Goal: Task Accomplishment & Management: Use online tool/utility

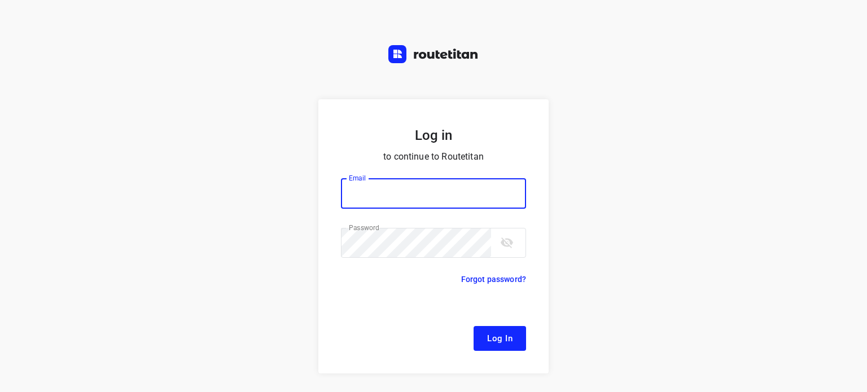
type input "[EMAIL_ADDRESS][DOMAIN_NAME]"
click at [482, 332] on button "Log In" at bounding box center [499, 338] width 52 height 25
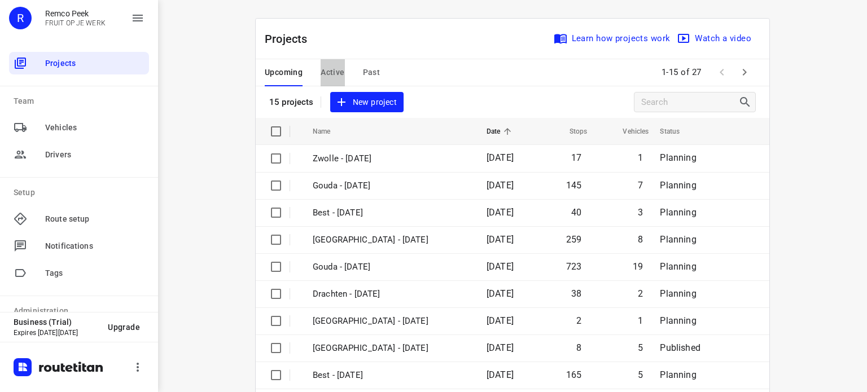
click at [327, 67] on span "Active" at bounding box center [333, 72] width 24 height 14
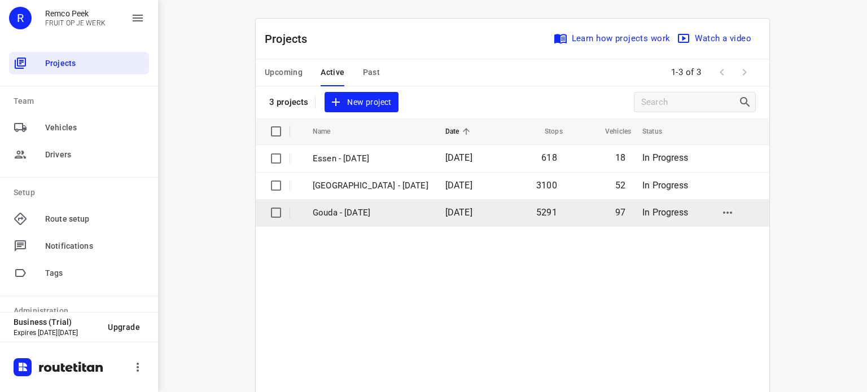
click at [341, 209] on p "Gouda - [DATE]" at bounding box center [371, 213] width 116 height 13
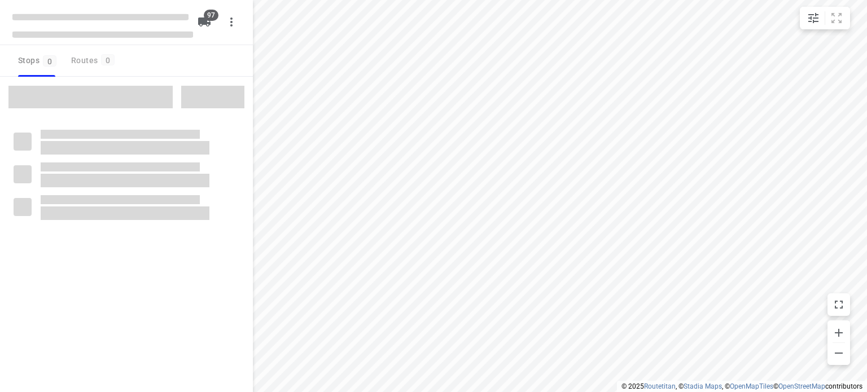
checkbox input "true"
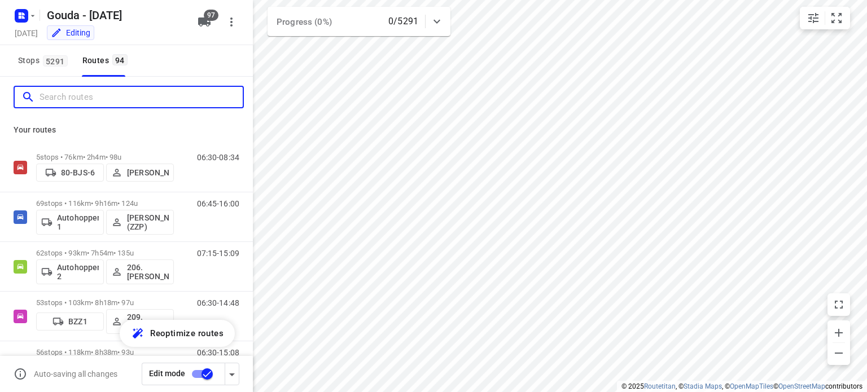
click at [89, 98] on input "Search routes" at bounding box center [141, 97] width 203 height 17
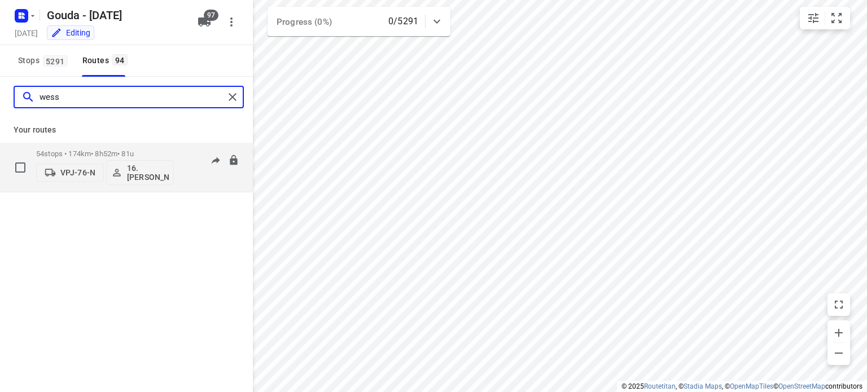
type input "wess"
click at [115, 155] on p "54 stops • 174km • 8h52m • 81u" at bounding box center [105, 154] width 138 height 8
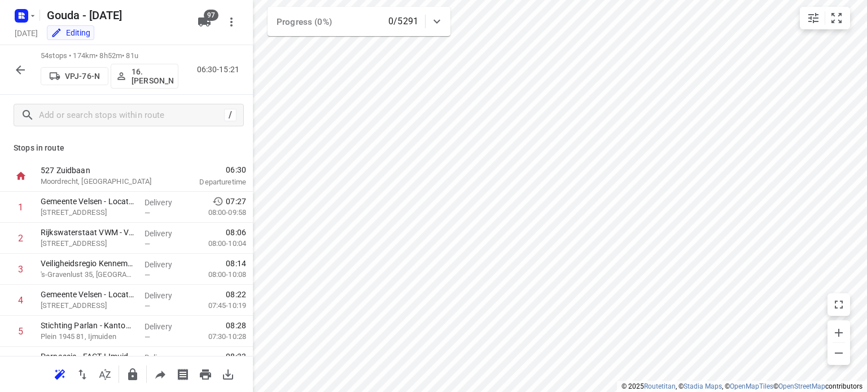
click at [19, 72] on icon "button" at bounding box center [20, 69] width 9 height 9
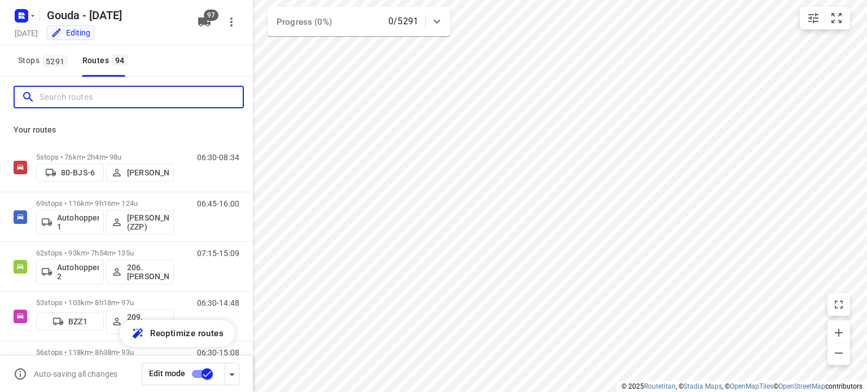
click at [77, 99] on input "Search routes" at bounding box center [141, 97] width 203 height 17
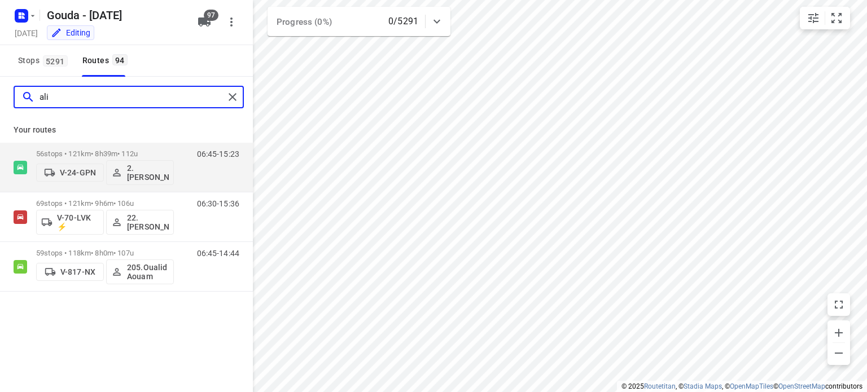
type input "ali"
click at [51, 91] on input "ali" at bounding box center [132, 97] width 185 height 17
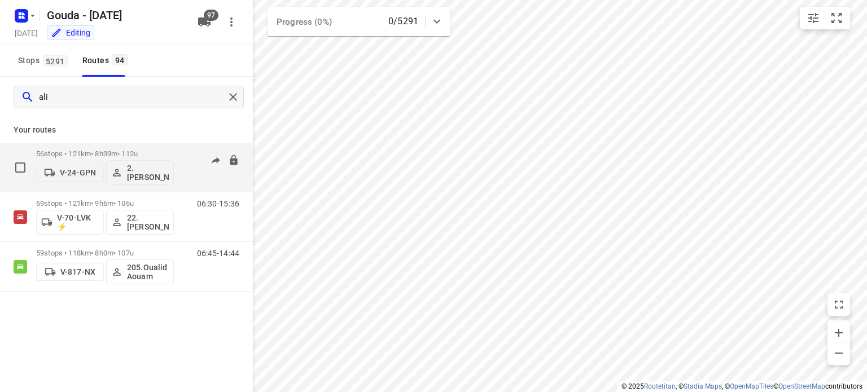
click at [104, 154] on p "56 stops • 121km • 8h39m • 112u" at bounding box center [105, 154] width 138 height 8
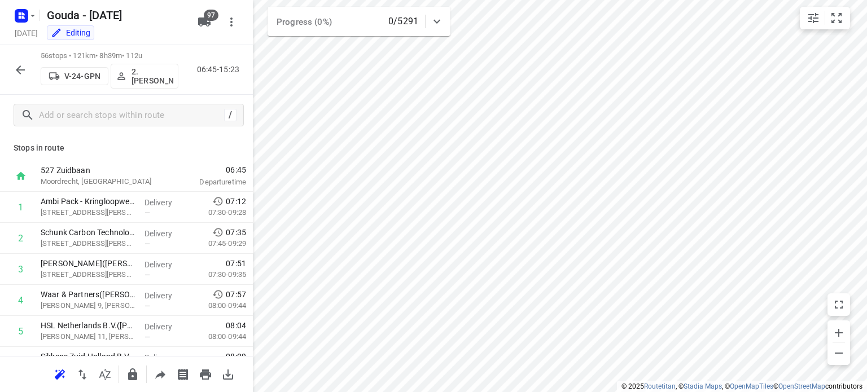
click at [16, 70] on icon "button" at bounding box center [21, 70] width 14 height 14
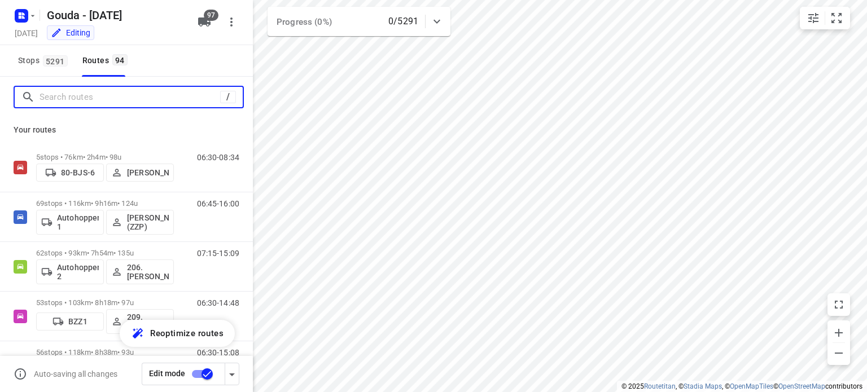
click at [99, 100] on input "Search routes" at bounding box center [130, 97] width 181 height 17
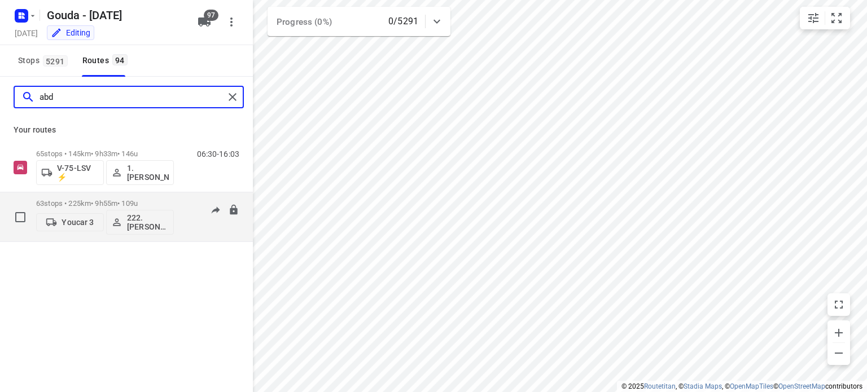
type input "abd"
click at [120, 198] on div "63 stops • 225km • 9h55m • 109u Youcar 3 222.Abdelhamid Quilhiche (ZZP)" at bounding box center [105, 217] width 138 height 47
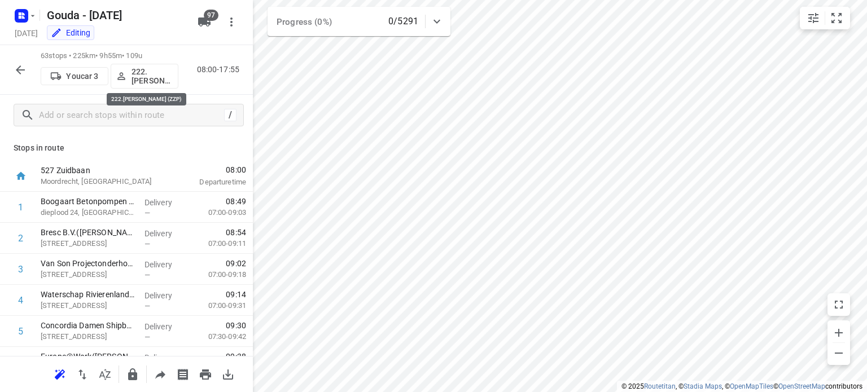
click at [150, 80] on p "222.Abdelhamid Quilhiche (ZZP)" at bounding box center [152, 76] width 42 height 18
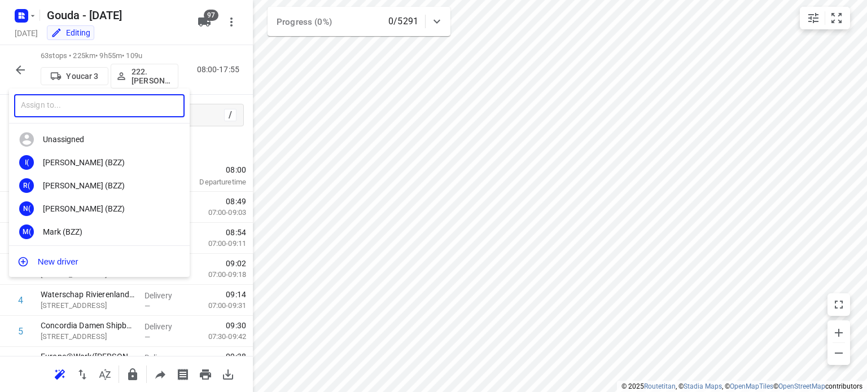
click at [116, 104] on input "text" at bounding box center [99, 105] width 170 height 23
click at [96, 107] on input "text" at bounding box center [99, 105] width 170 height 23
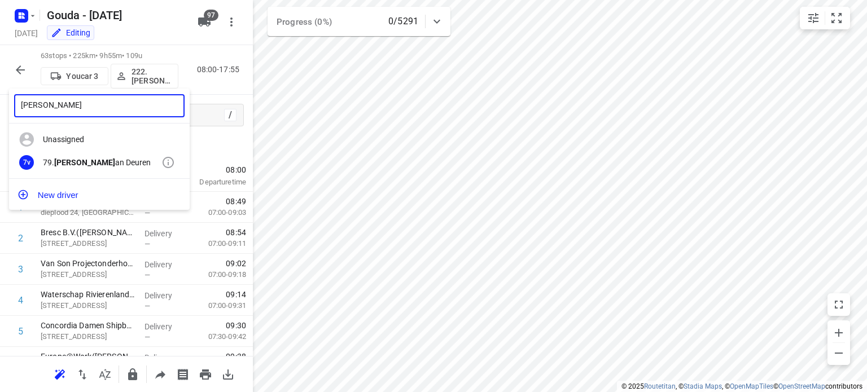
type input "timo v"
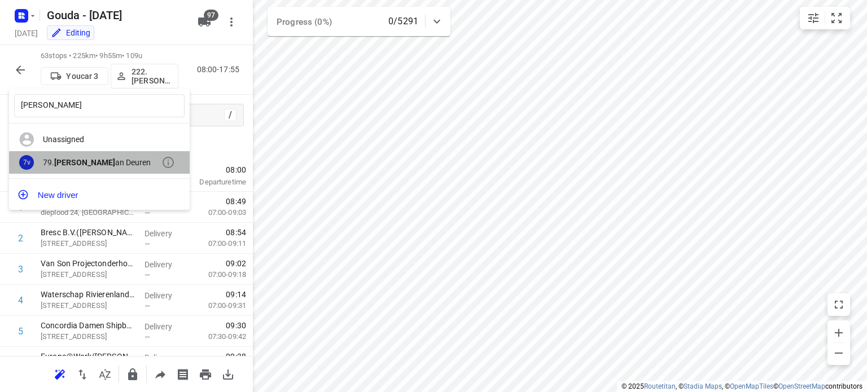
click at [68, 160] on b "Timo v" at bounding box center [84, 162] width 61 height 9
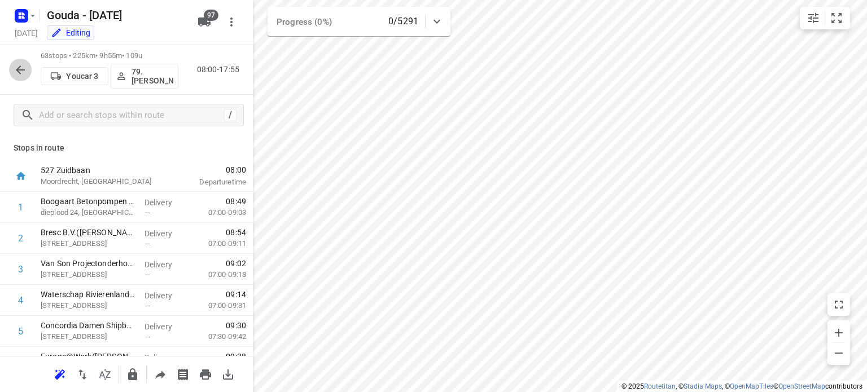
click at [20, 74] on icon "button" at bounding box center [21, 70] width 14 height 14
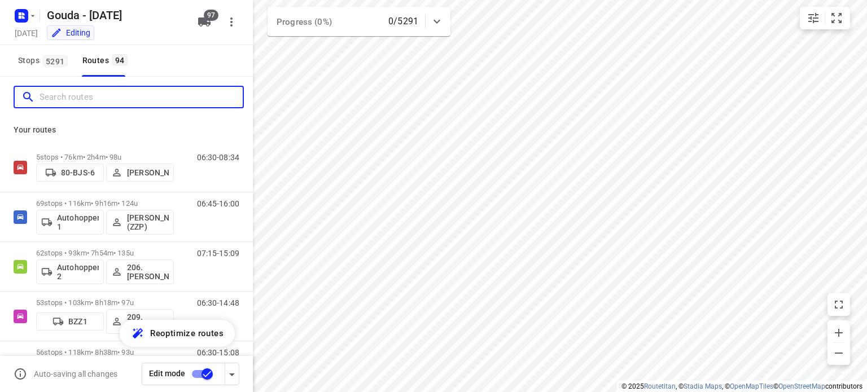
click at [96, 99] on input "Search routes" at bounding box center [141, 97] width 203 height 17
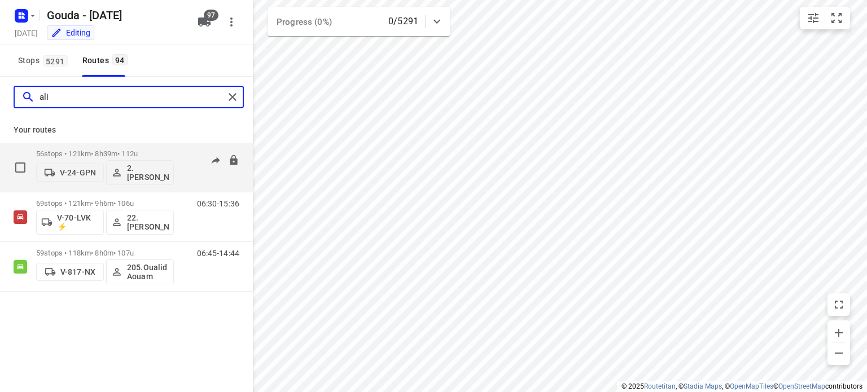
type input "ali"
click at [145, 175] on p "2. Ali Hasanzadah" at bounding box center [148, 173] width 42 height 18
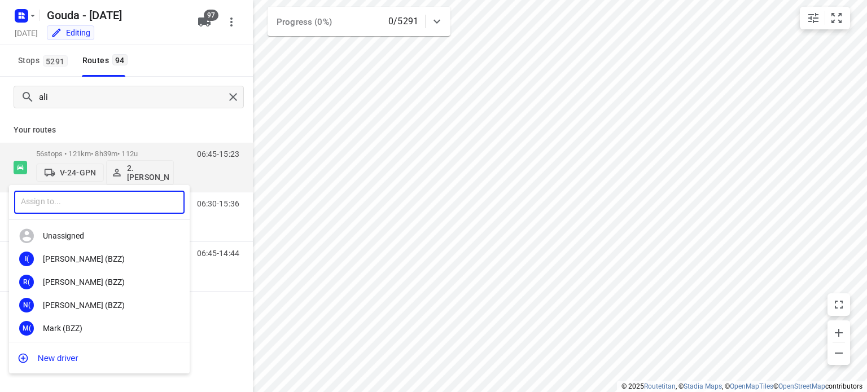
click at [74, 201] on input "text" at bounding box center [99, 202] width 170 height 23
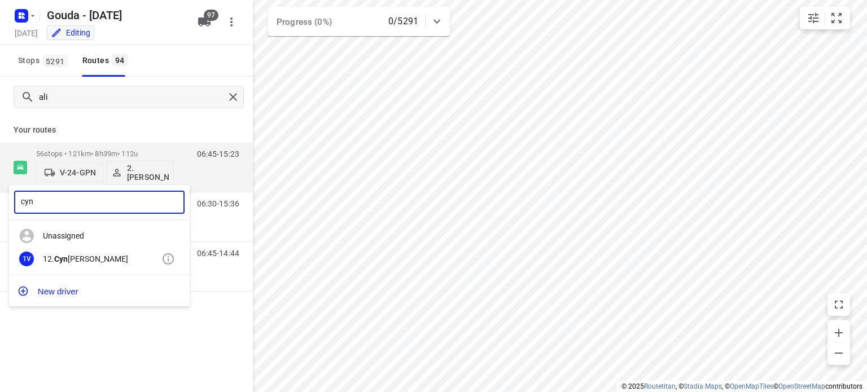
type input "cyn"
click at [68, 261] on b "Cyn" at bounding box center [61, 258] width 14 height 9
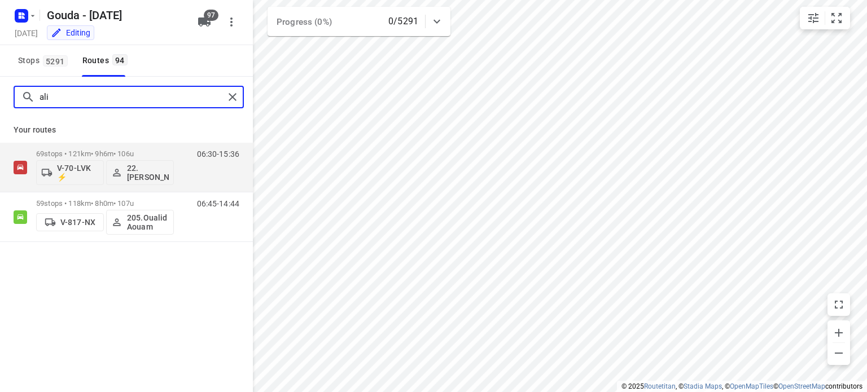
click at [91, 92] on input "ali" at bounding box center [132, 97] width 185 height 17
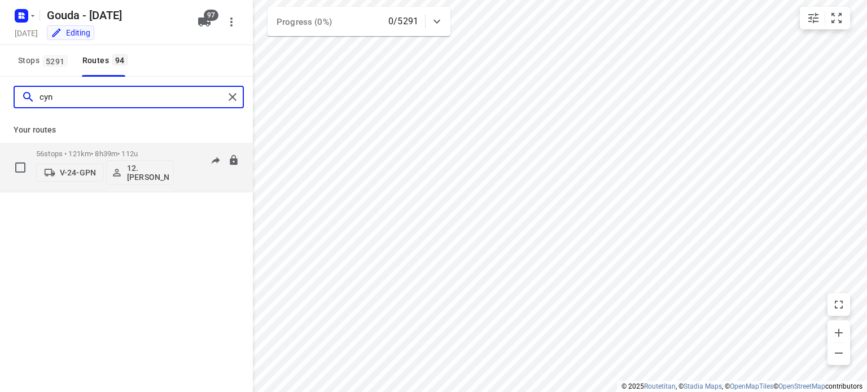
type input "cyn"
click at [152, 151] on p "56 stops • 121km • 8h39m • 112u" at bounding box center [105, 154] width 138 height 8
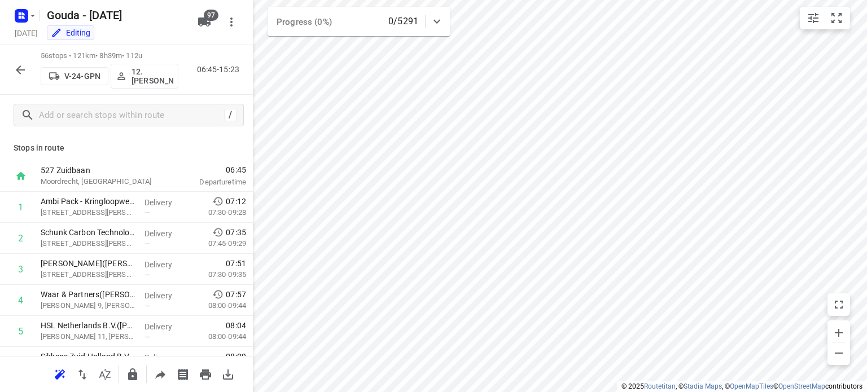
click at [15, 66] on icon "button" at bounding box center [21, 70] width 14 height 14
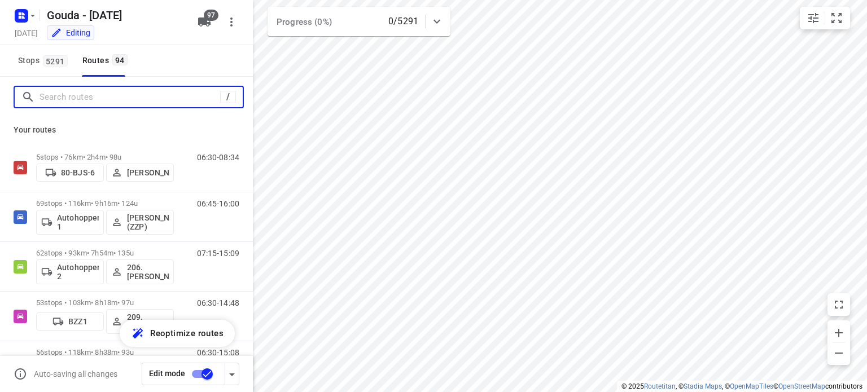
click at [92, 99] on input "Search routes" at bounding box center [130, 97] width 181 height 17
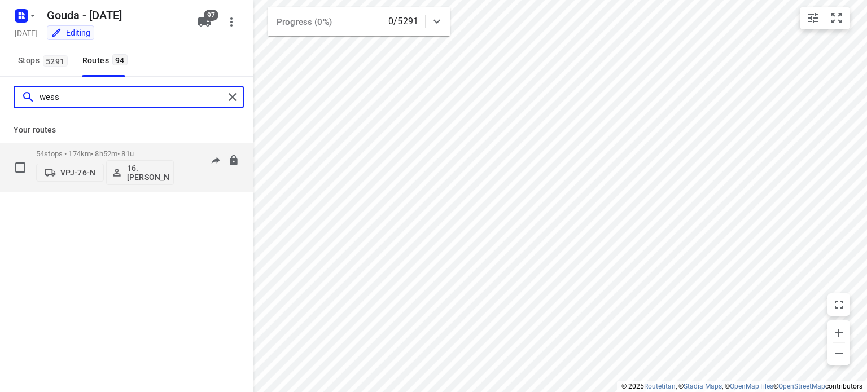
type input "wess"
click at [124, 151] on p "54 stops • 174km • 8h52m • 81u" at bounding box center [105, 154] width 138 height 8
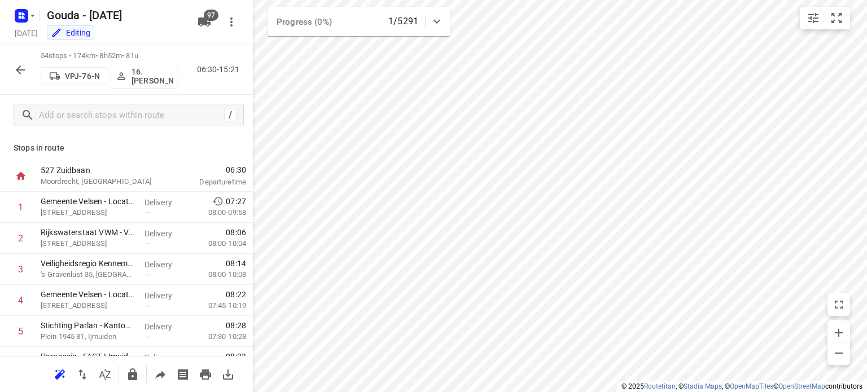
click at [10, 66] on div at bounding box center [20, 70] width 23 height 23
click at [18, 67] on icon "button" at bounding box center [20, 69] width 9 height 9
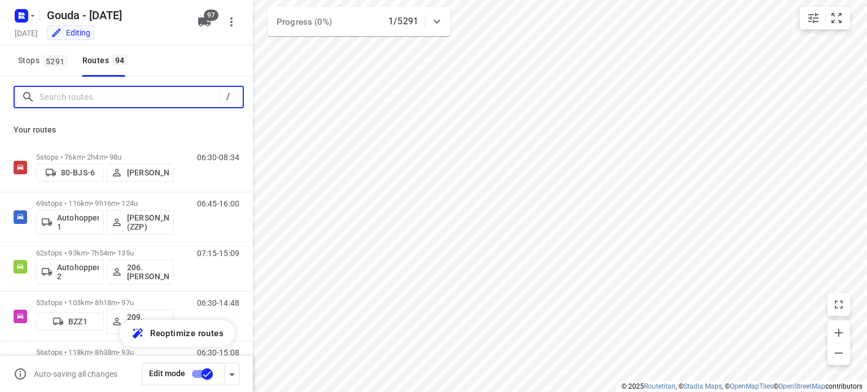
click at [106, 96] on input "Search routes" at bounding box center [130, 97] width 181 height 17
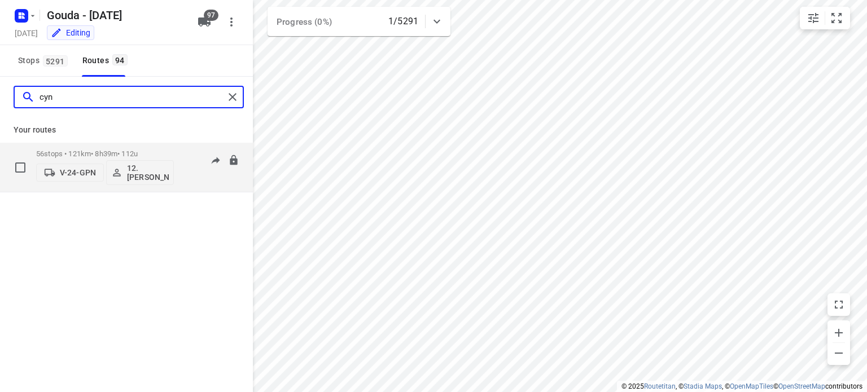
type input "cyn"
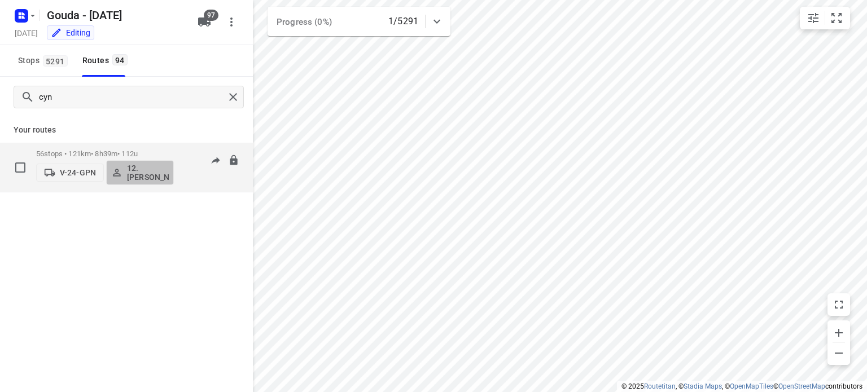
click at [135, 178] on p "12. Cynthia Visser" at bounding box center [148, 173] width 42 height 18
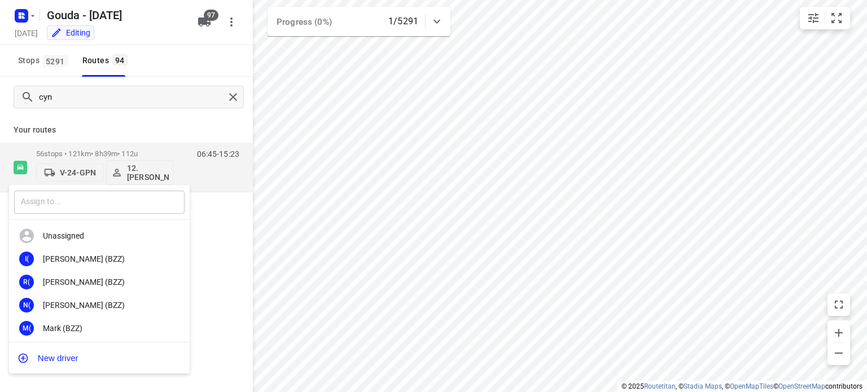
click at [107, 198] on input "text" at bounding box center [99, 202] width 170 height 23
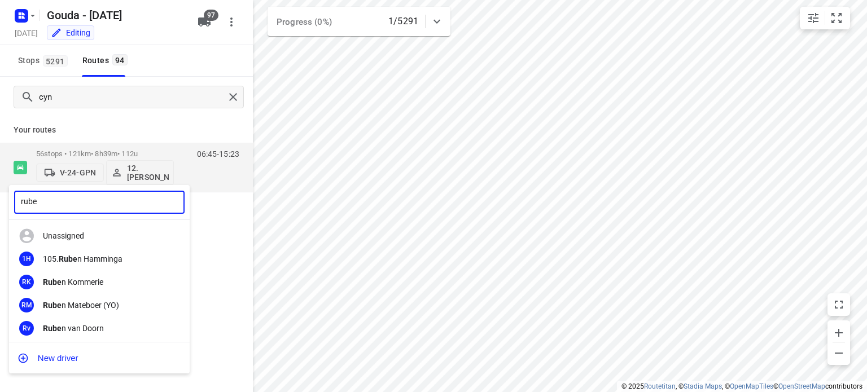
type input "rube"
click at [94, 257] on div "105. Rube n Hamminga" at bounding box center [102, 258] width 119 height 9
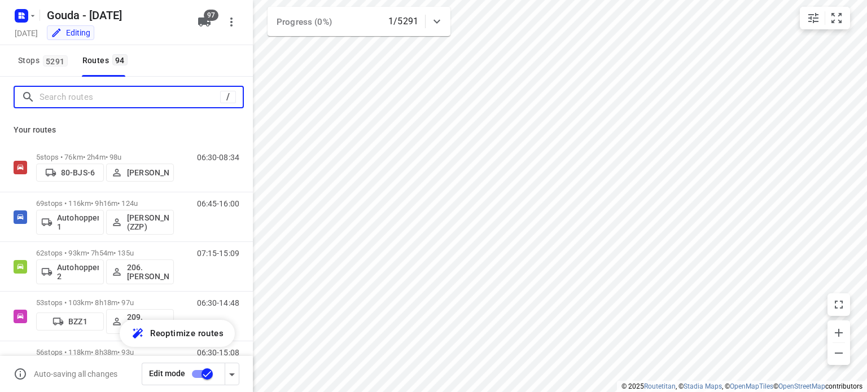
click at [63, 96] on input "Search routes" at bounding box center [130, 97] width 181 height 17
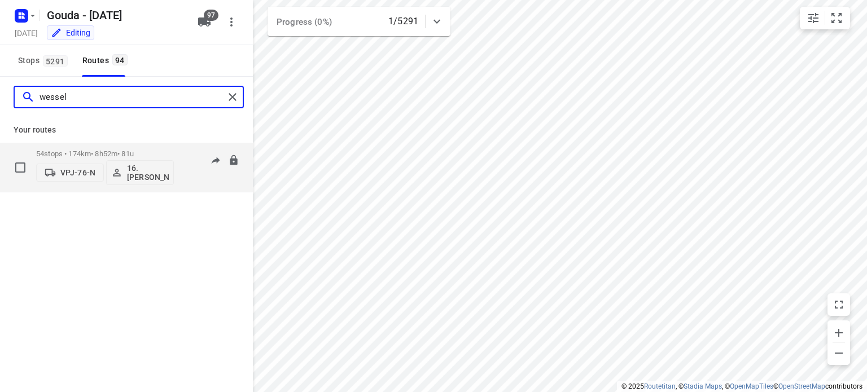
type input "wessel"
click at [142, 172] on p "16.Wessel Langhorst" at bounding box center [148, 173] width 42 height 18
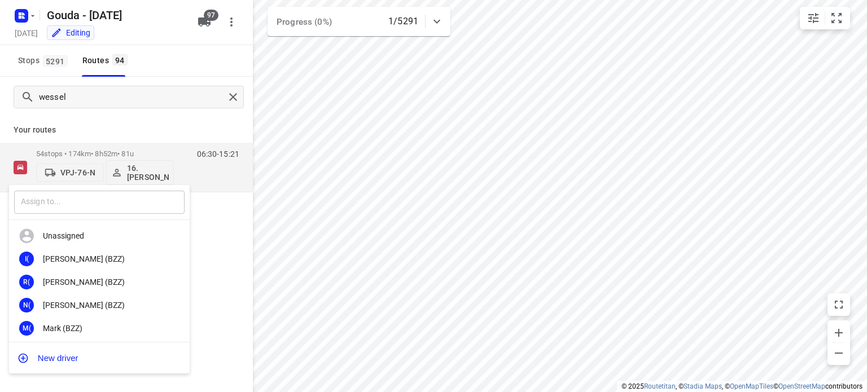
click at [103, 198] on input "text" at bounding box center [99, 202] width 170 height 23
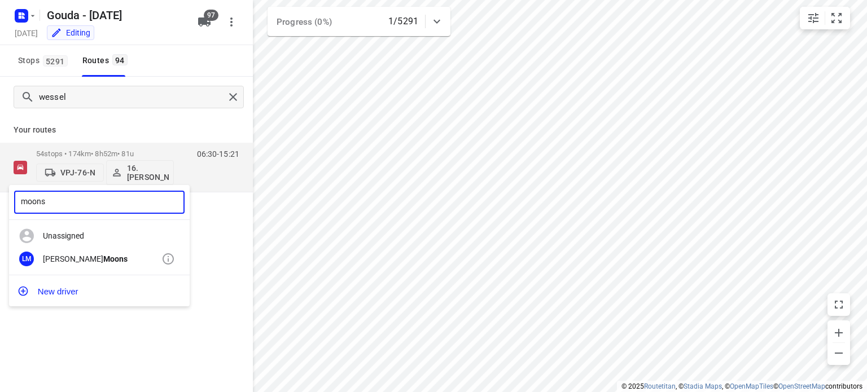
type input "moons"
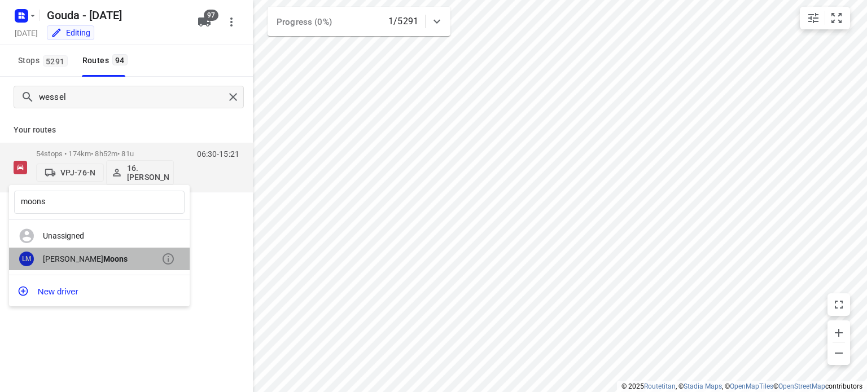
click at [103, 257] on b "Moons" at bounding box center [115, 258] width 24 height 9
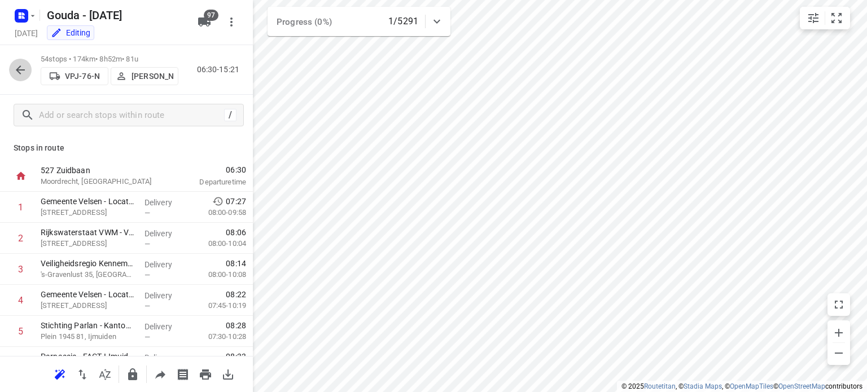
click at [15, 64] on icon "button" at bounding box center [21, 70] width 14 height 14
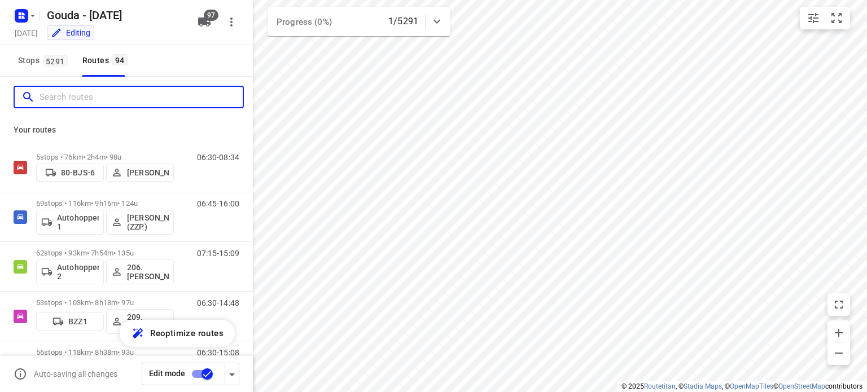
click at [101, 95] on input "Search routes" at bounding box center [141, 97] width 203 height 17
click at [72, 94] on input "Search routes" at bounding box center [141, 97] width 203 height 17
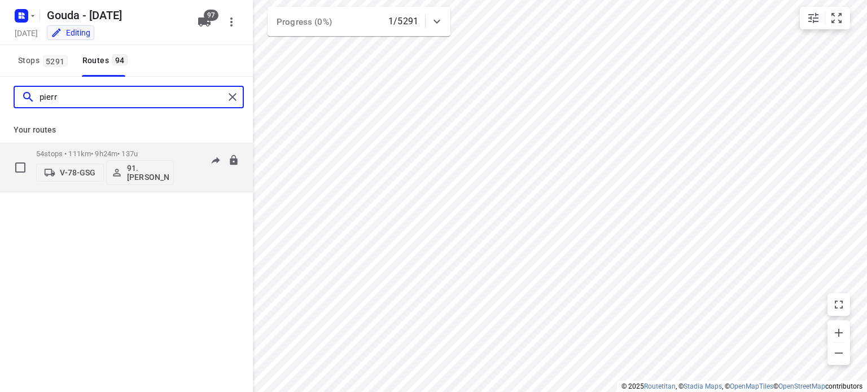
type input "pierr"
click at [122, 151] on p "54 stops • 111km • 9h24m • 137u" at bounding box center [105, 154] width 138 height 8
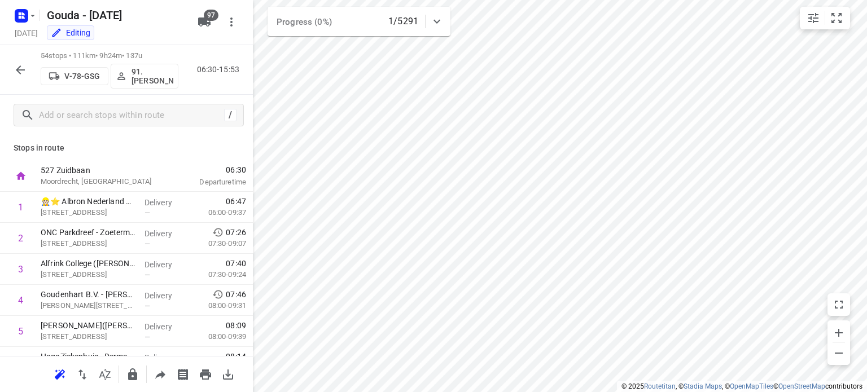
click at [144, 74] on p "91.Pierre Dikstra" at bounding box center [152, 76] width 42 height 18
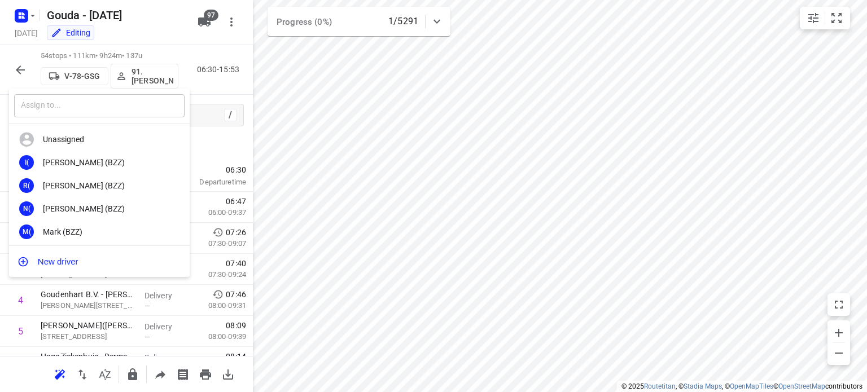
click at [56, 101] on input "text" at bounding box center [99, 105] width 170 height 23
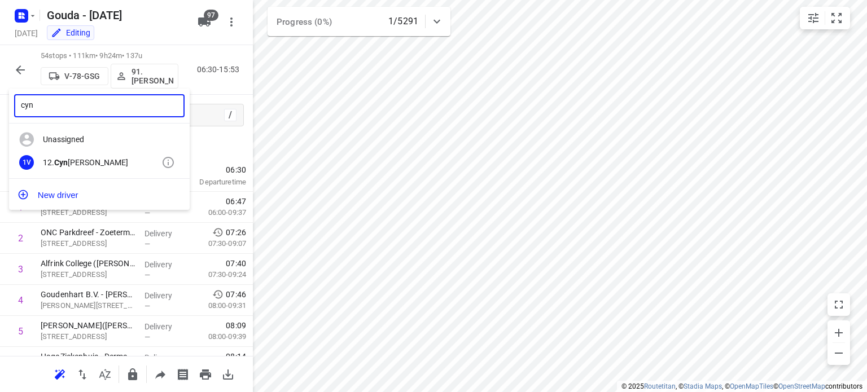
type input "cyn"
click at [79, 158] on div "12. Cyn thia Visser" at bounding box center [102, 162] width 119 height 9
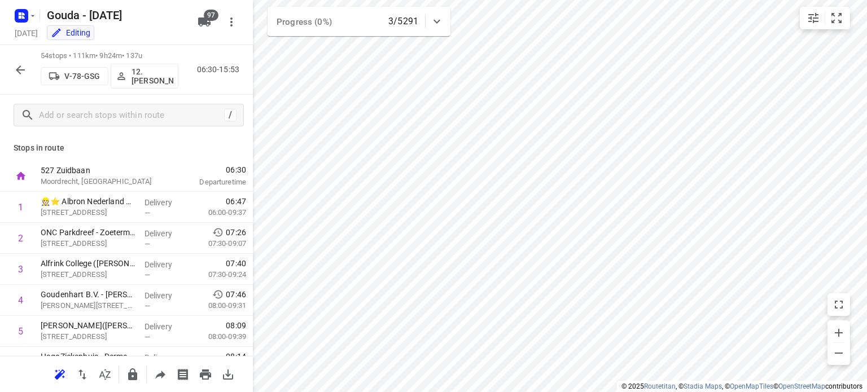
click at [20, 67] on icon "button" at bounding box center [21, 70] width 14 height 14
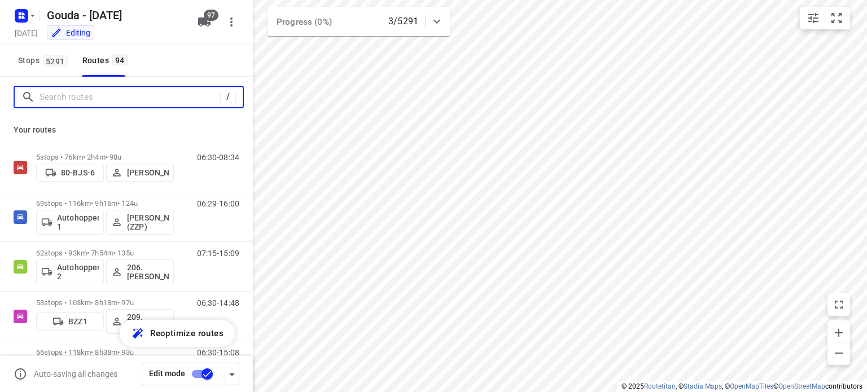
click at [74, 94] on input "Search routes" at bounding box center [130, 97] width 181 height 17
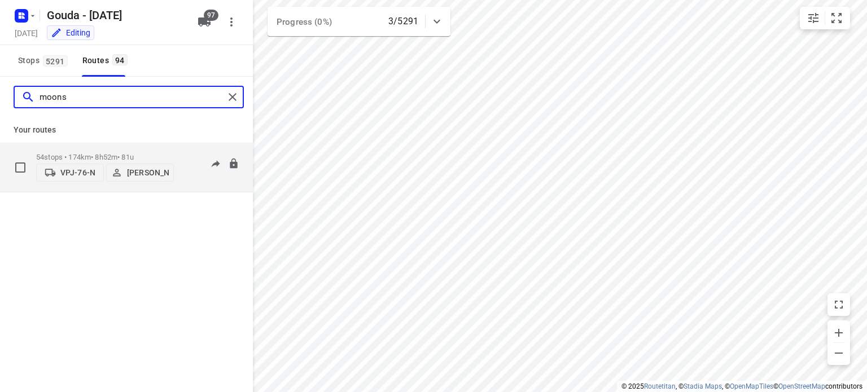
type input "moons"
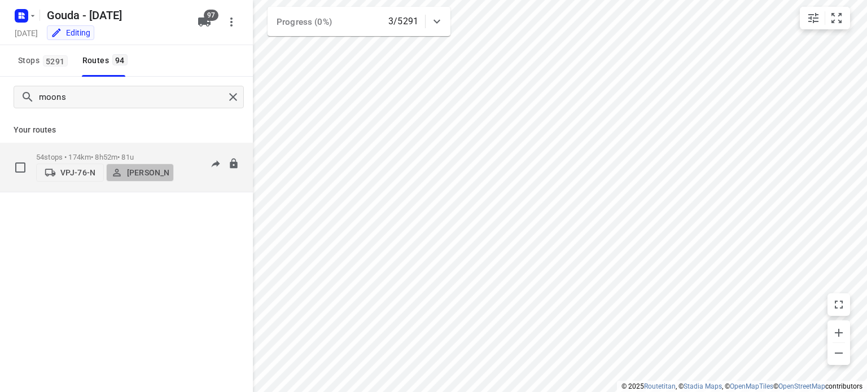
click at [138, 177] on p "Lennart Moons" at bounding box center [148, 172] width 42 height 9
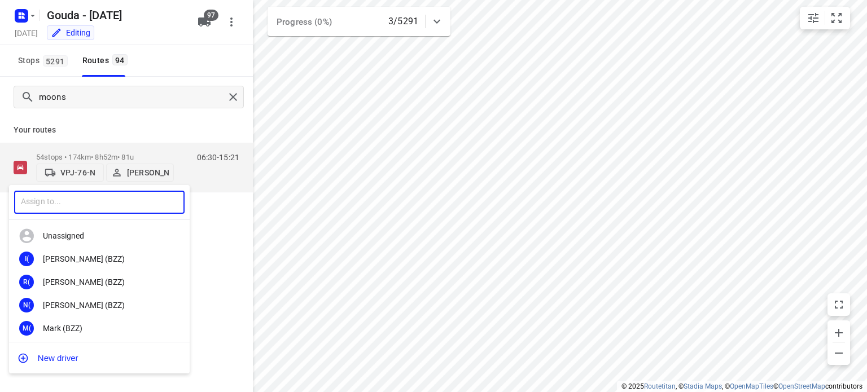
click at [94, 212] on input "text" at bounding box center [99, 202] width 170 height 23
type input "jay"
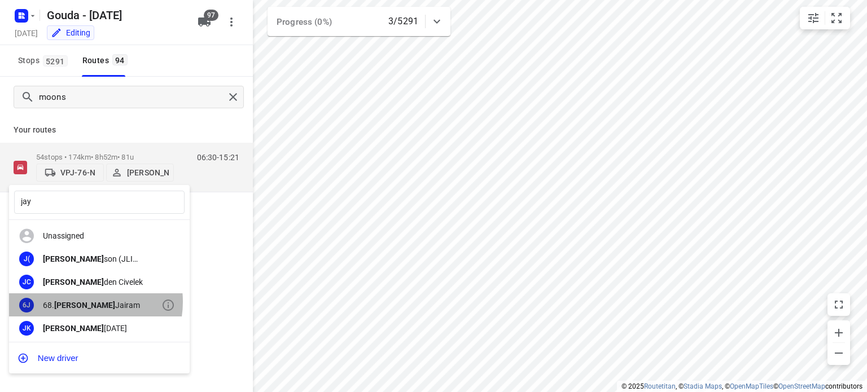
click at [81, 302] on div "68. Jay Jairam" at bounding box center [102, 305] width 119 height 9
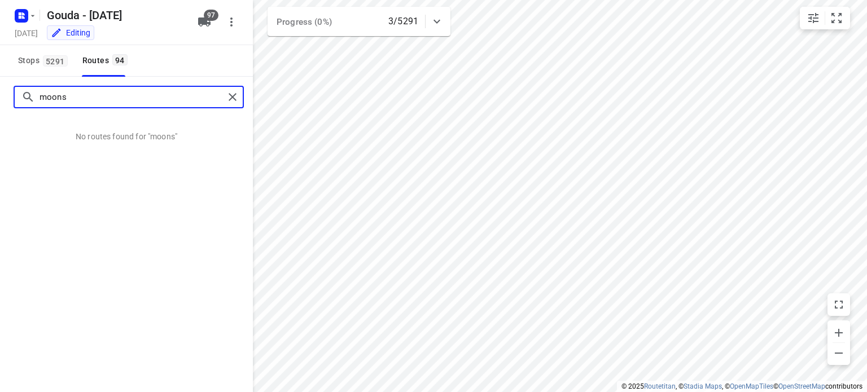
click at [113, 98] on input "moons" at bounding box center [132, 97] width 185 height 17
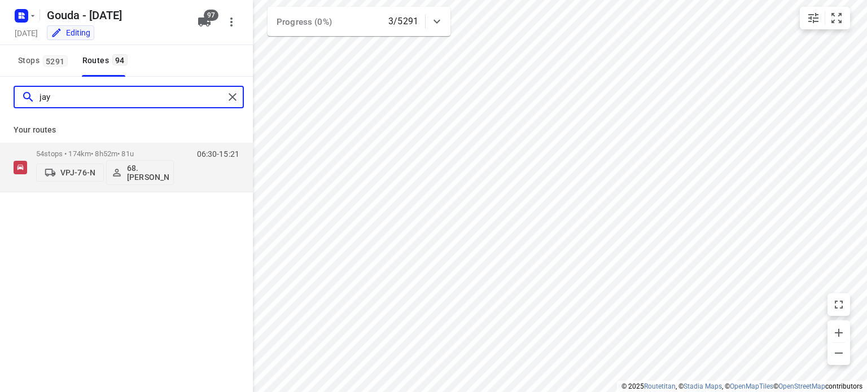
type input "jay"
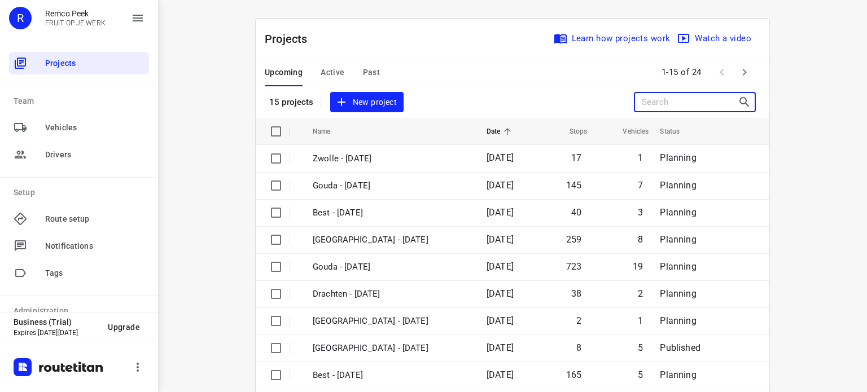
click at [652, 99] on input "Search projects" at bounding box center [690, 102] width 96 height 17
click at [332, 65] on span "Active" at bounding box center [333, 72] width 24 height 14
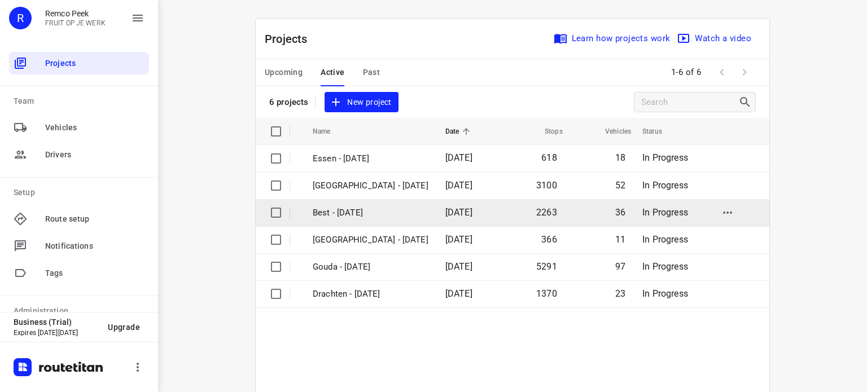
click at [346, 208] on p "Best - Monday" at bounding box center [371, 213] width 116 height 13
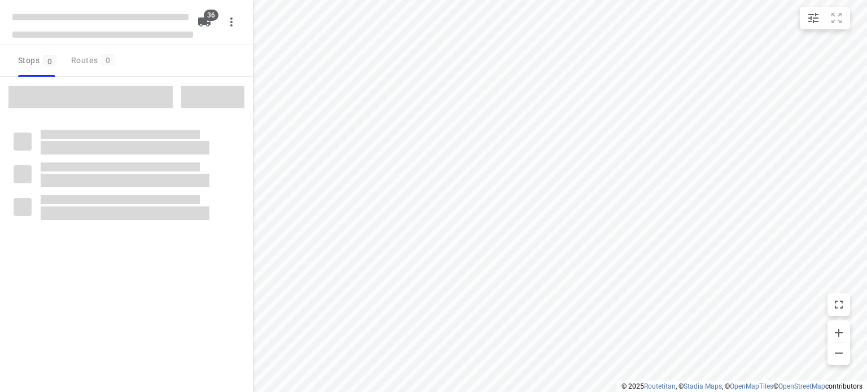
checkbox input "true"
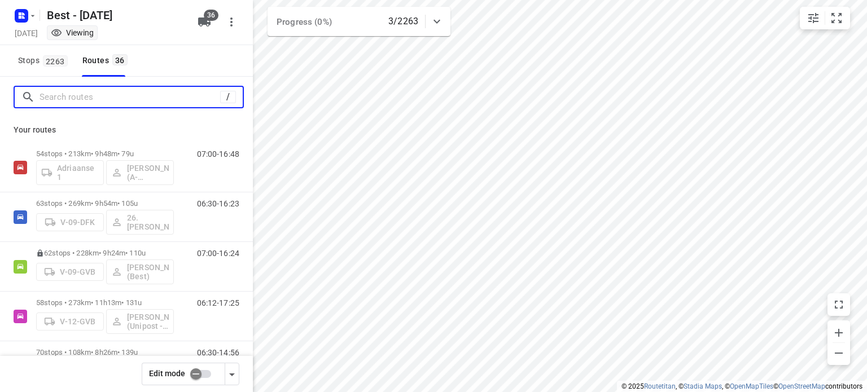
click at [159, 98] on input "Search routes" at bounding box center [130, 97] width 181 height 17
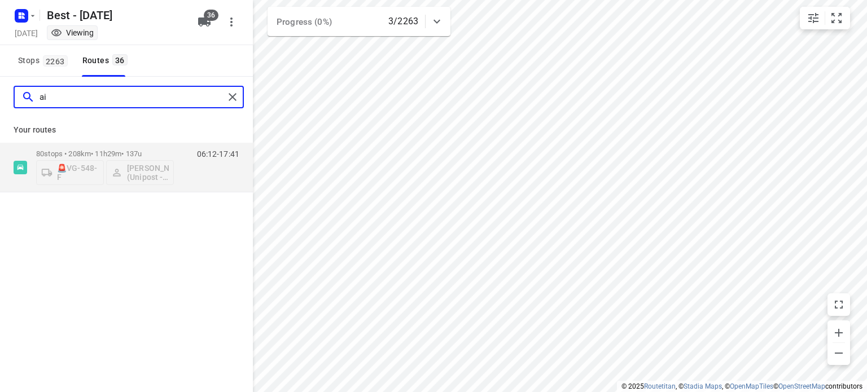
type input "a"
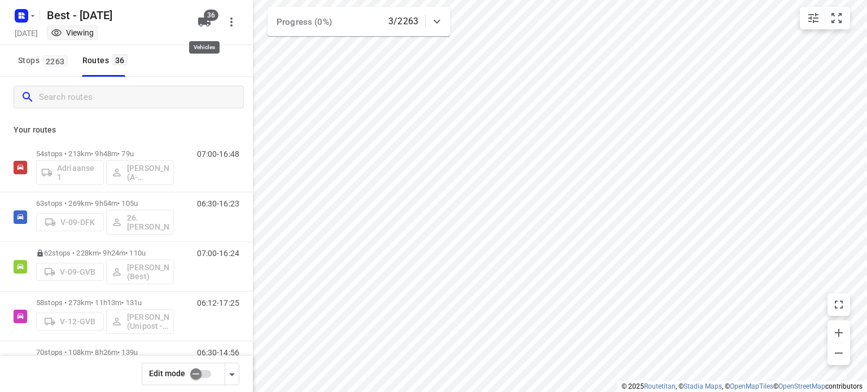
click at [205, 22] on icon "button" at bounding box center [204, 21] width 12 height 9
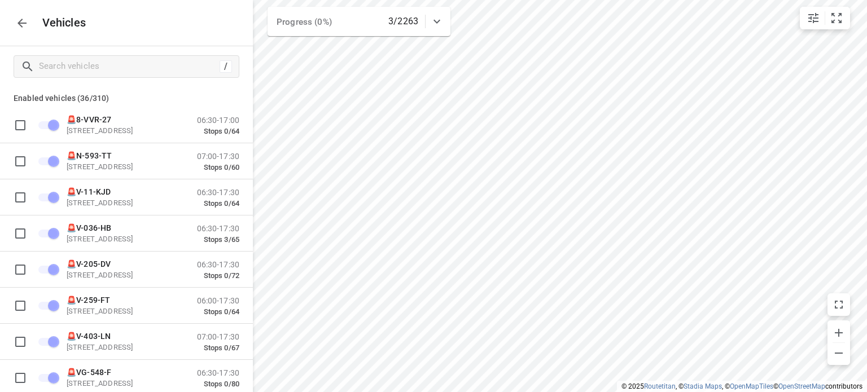
click at [13, 29] on button "button" at bounding box center [22, 23] width 23 height 23
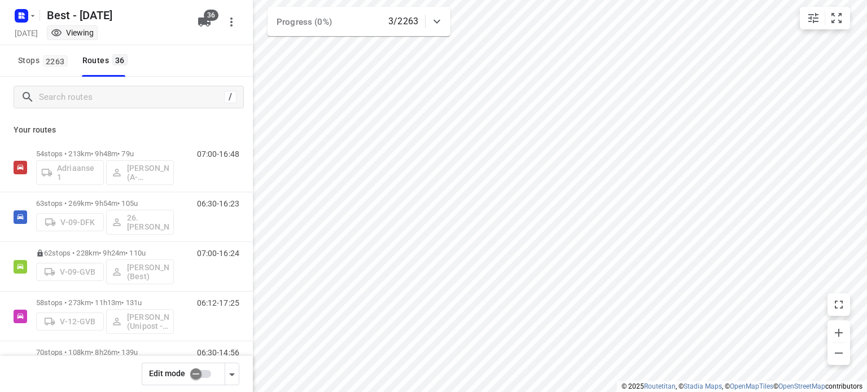
click at [205, 377] on input "checkbox" at bounding box center [196, 373] width 64 height 21
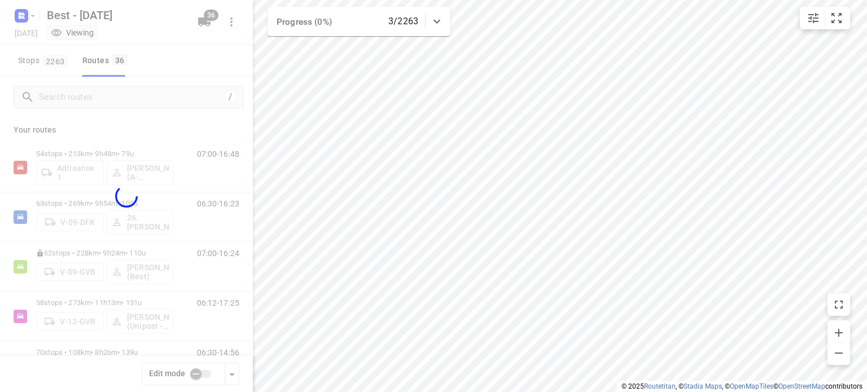
checkbox input "true"
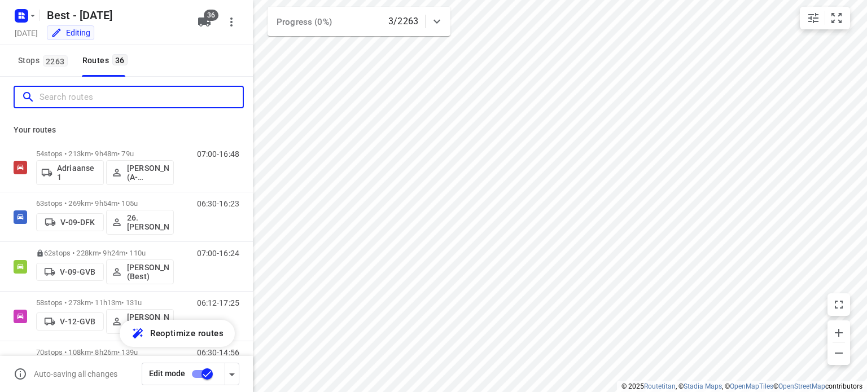
click at [164, 98] on input "Search routes" at bounding box center [141, 97] width 203 height 17
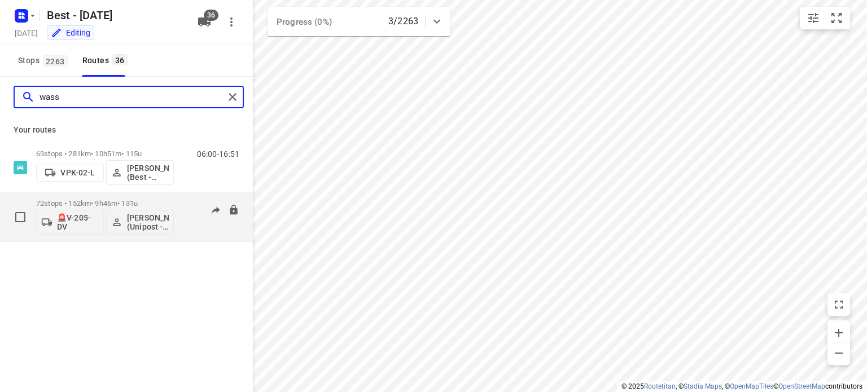
type input "wass"
click at [136, 200] on p "72 stops • 152km • 9h46m • 131u" at bounding box center [105, 203] width 138 height 8
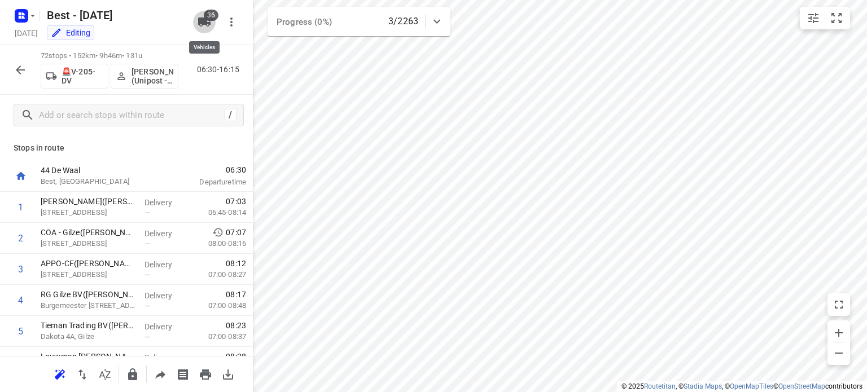
click at [205, 21] on icon "button" at bounding box center [204, 21] width 12 height 9
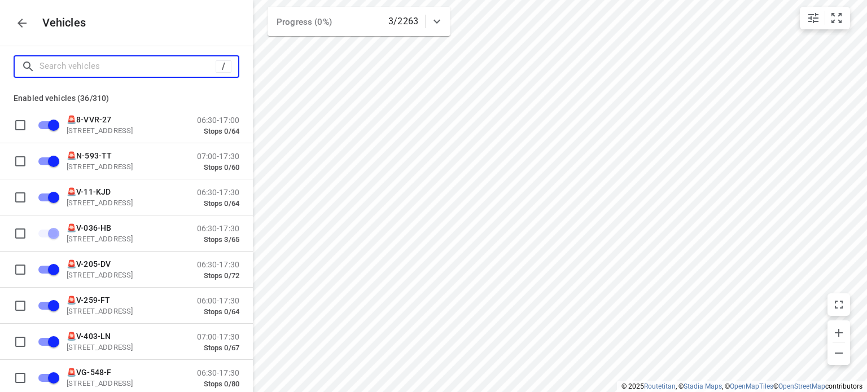
click at [151, 63] on input "Search vehicles" at bounding box center [128, 66] width 176 height 17
type input "s"
checkbox input "false"
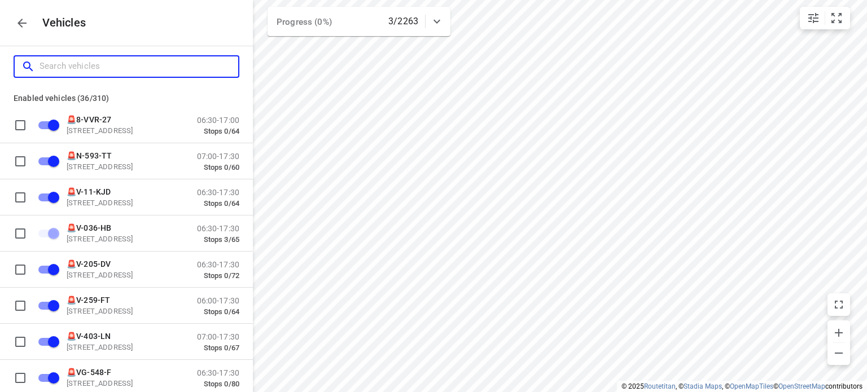
checkbox input "false"
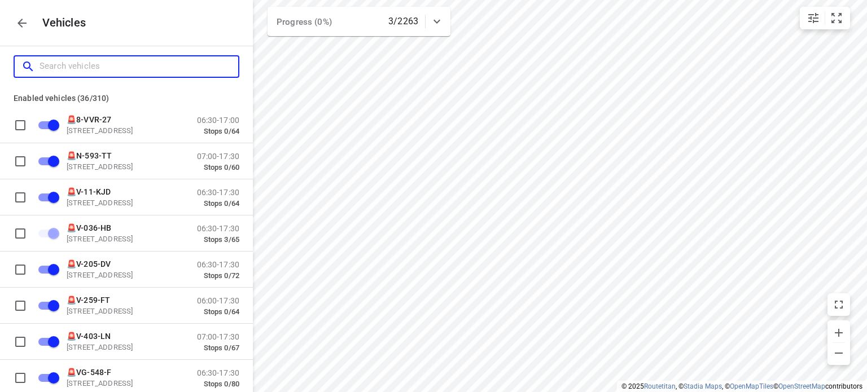
checkbox input "false"
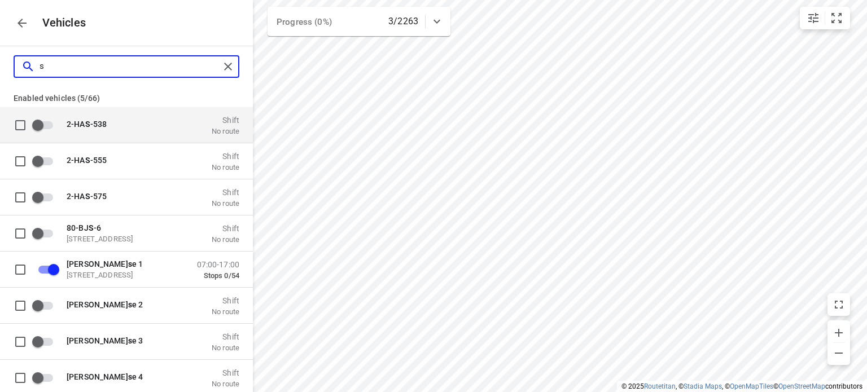
type input "sp"
checkbox input "false"
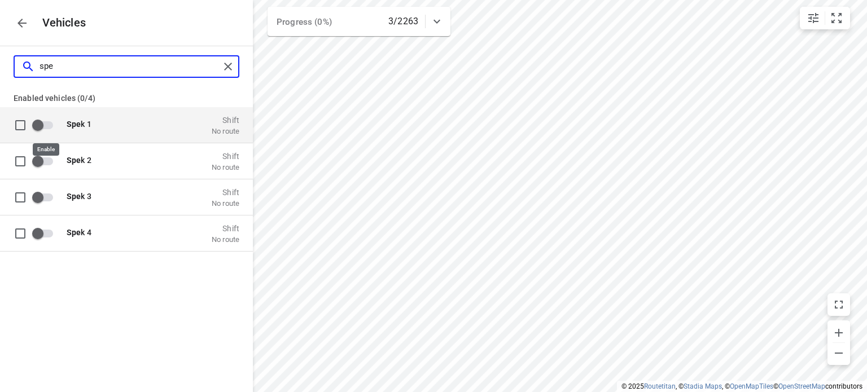
type input "spe"
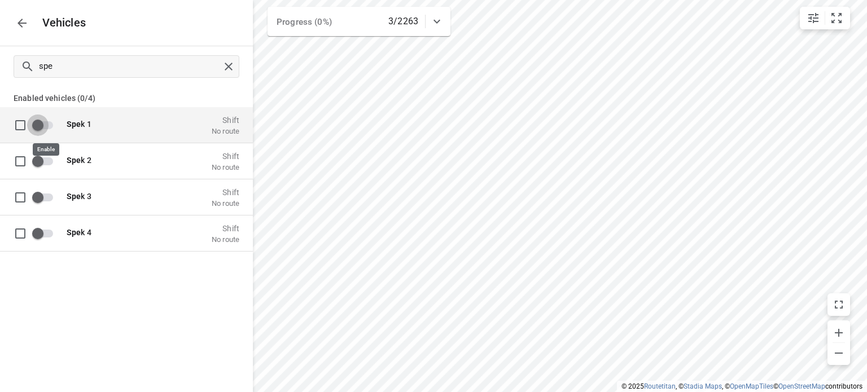
click at [50, 126] on input "grid" at bounding box center [38, 124] width 64 height 21
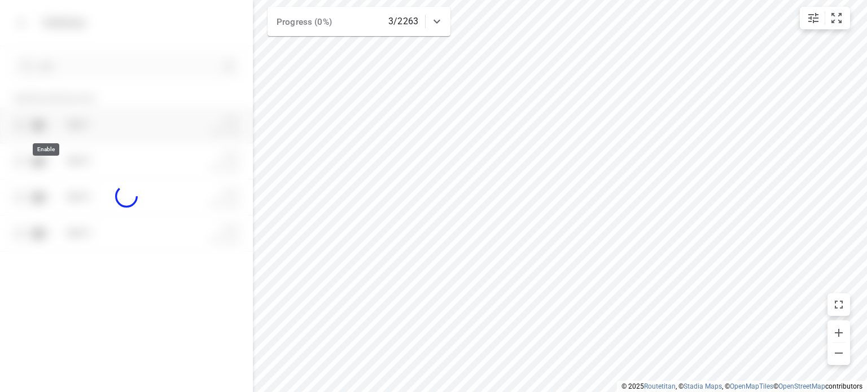
checkbox input "true"
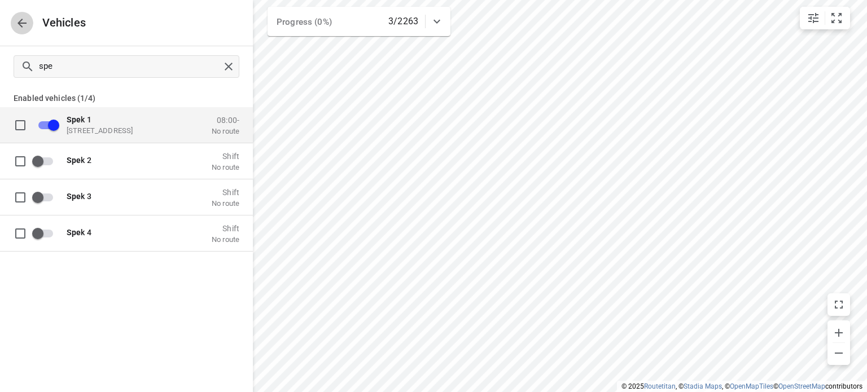
click at [19, 30] on button "button" at bounding box center [22, 23] width 23 height 23
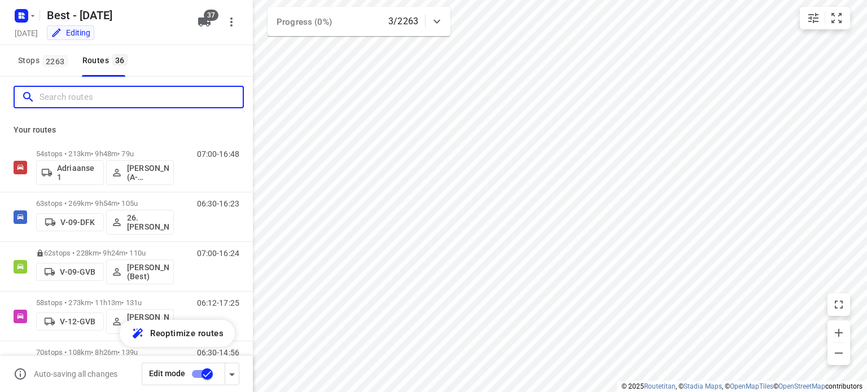
click at [89, 95] on input "Search routes" at bounding box center [141, 97] width 203 height 17
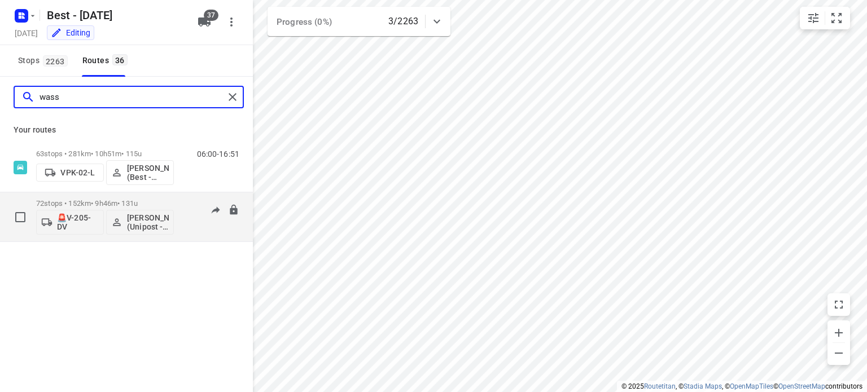
type input "wass"
click at [126, 198] on div "72 stops • 152km • 9h46m • 131u 🚨V-205-DV Wassil (Unipost - ZZP - Best)" at bounding box center [105, 217] width 138 height 47
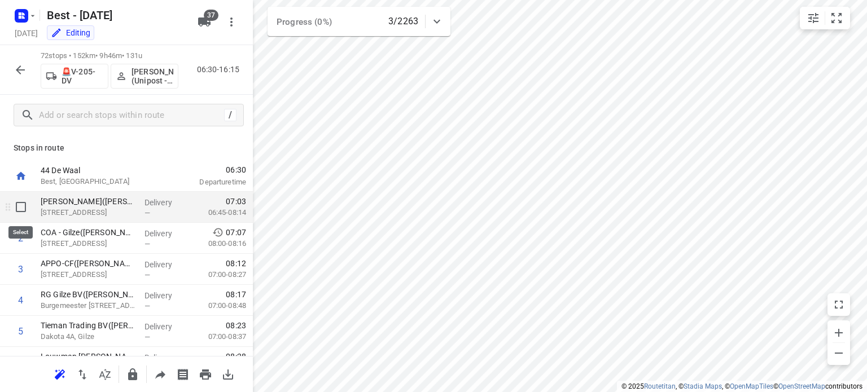
click at [19, 205] on input "checkbox" at bounding box center [21, 207] width 23 height 23
checkbox input "true"
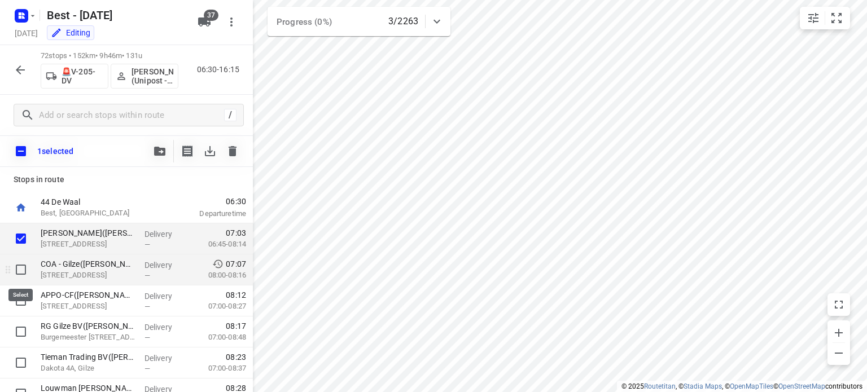
click at [18, 270] on input "checkbox" at bounding box center [21, 269] width 23 height 23
checkbox input "true"
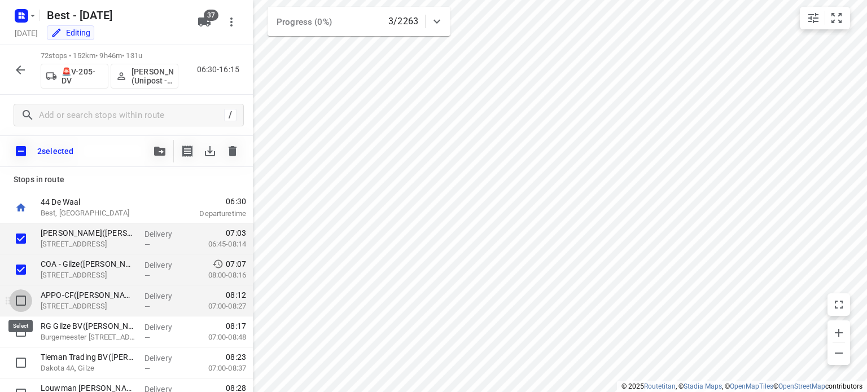
click at [19, 300] on input "checkbox" at bounding box center [21, 300] width 23 height 23
checkbox input "true"
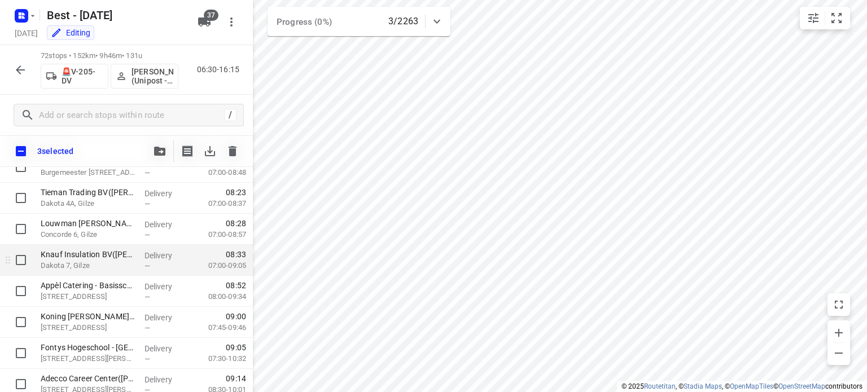
scroll to position [169, 0]
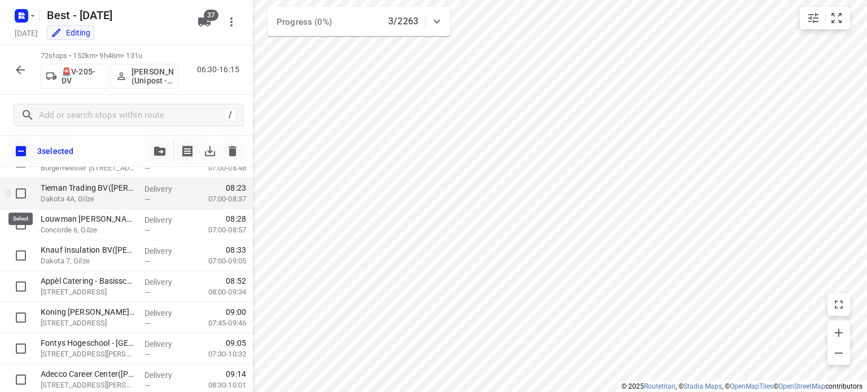
click at [20, 191] on input "checkbox" at bounding box center [21, 193] width 23 height 23
checkbox input "true"
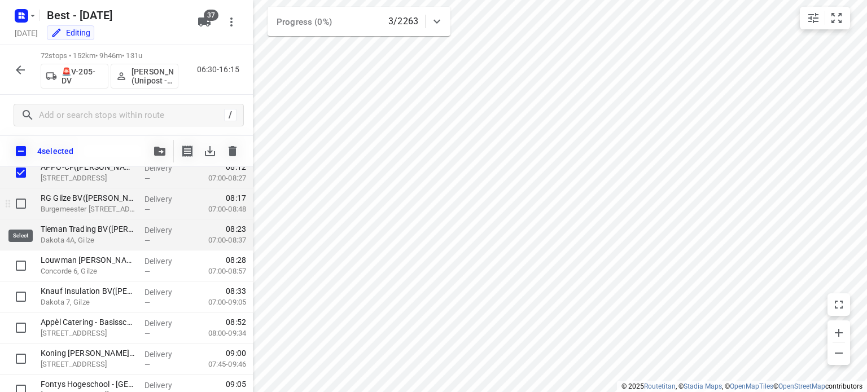
scroll to position [113, 0]
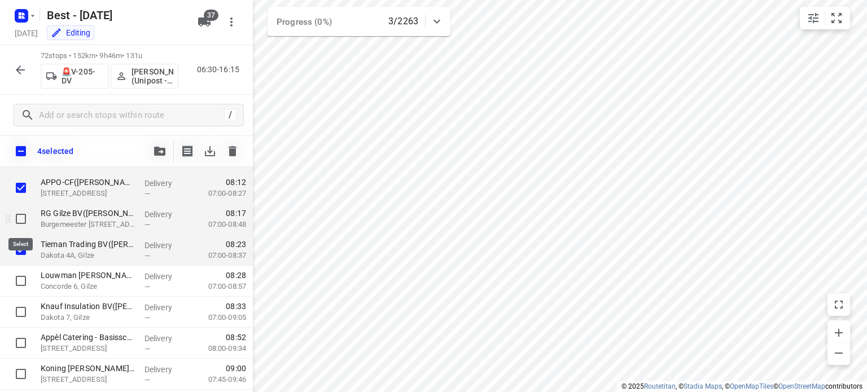
click at [20, 216] on input "checkbox" at bounding box center [21, 219] width 23 height 23
checkbox input "true"
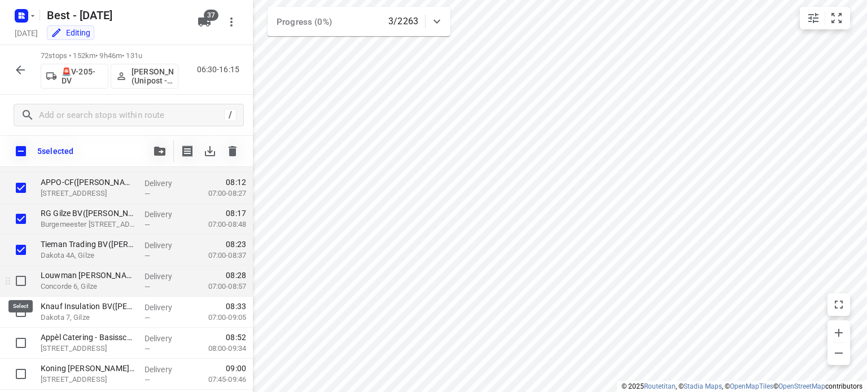
click at [23, 282] on input "checkbox" at bounding box center [21, 281] width 23 height 23
checkbox input "true"
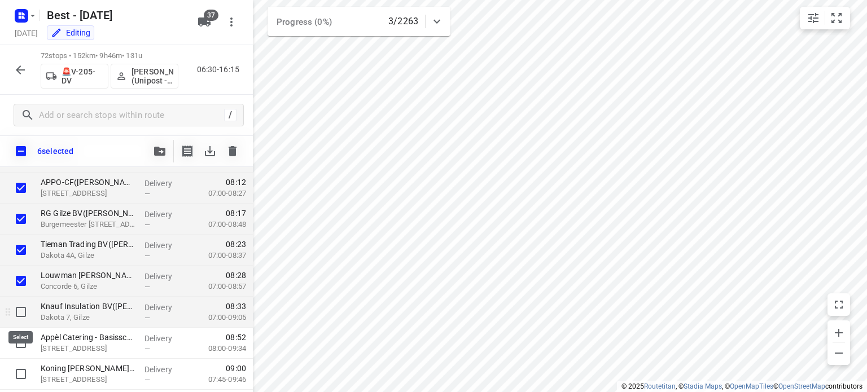
click at [17, 309] on input "checkbox" at bounding box center [21, 312] width 23 height 23
checkbox input "true"
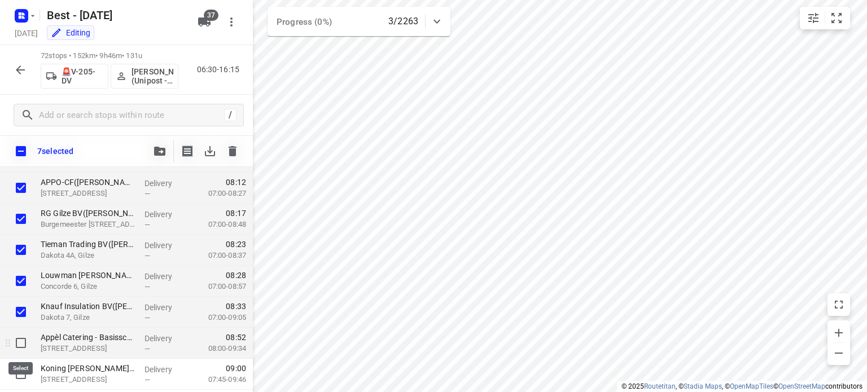
click at [15, 339] on input "checkbox" at bounding box center [21, 343] width 23 height 23
checkbox input "true"
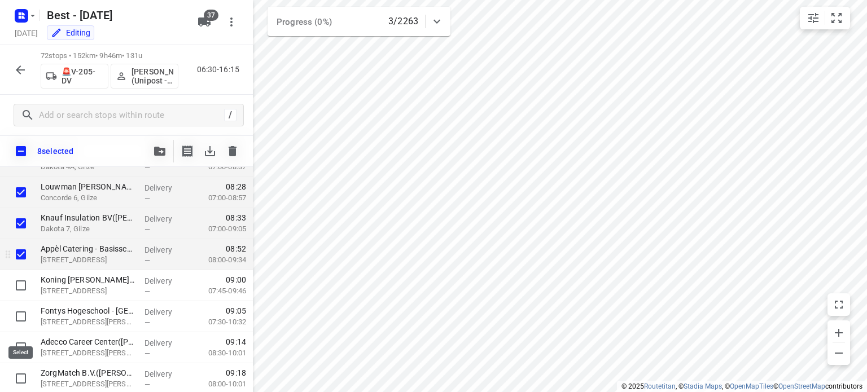
scroll to position [169, 0]
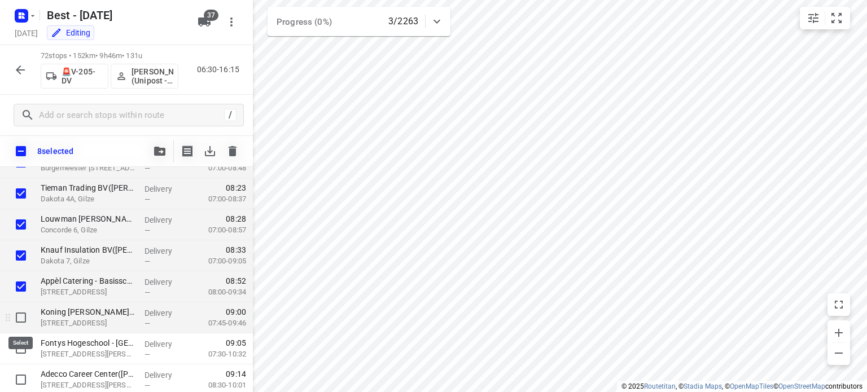
click at [20, 315] on input "checkbox" at bounding box center [21, 317] width 23 height 23
checkbox input "true"
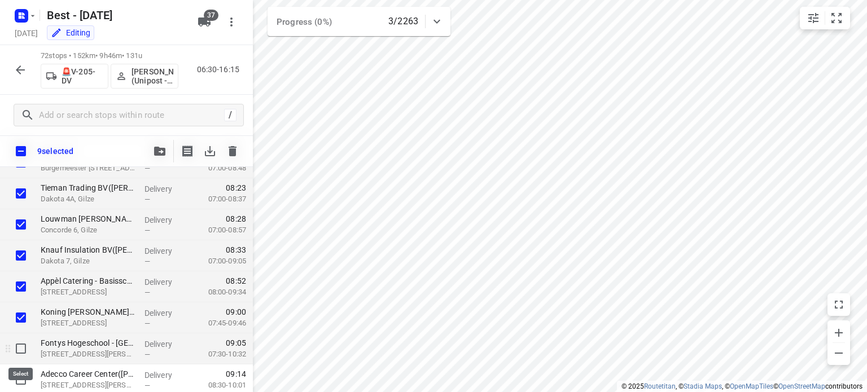
click at [17, 345] on input "checkbox" at bounding box center [21, 348] width 23 height 23
checkbox input "true"
click at [161, 148] on icon "button" at bounding box center [159, 151] width 11 height 9
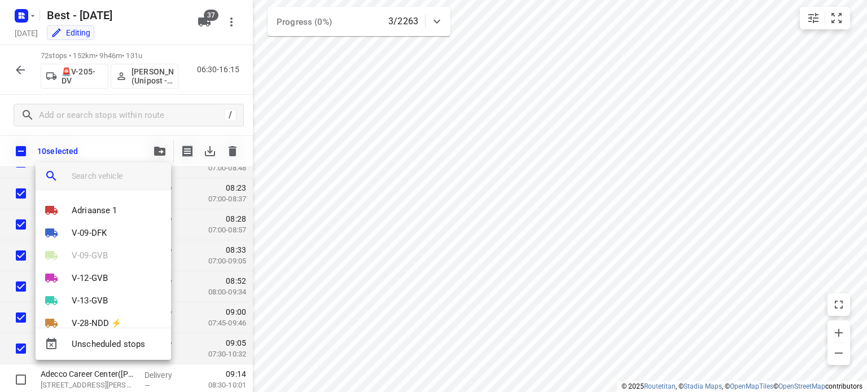
click at [100, 174] on input "search vehicle" at bounding box center [117, 176] width 90 height 17
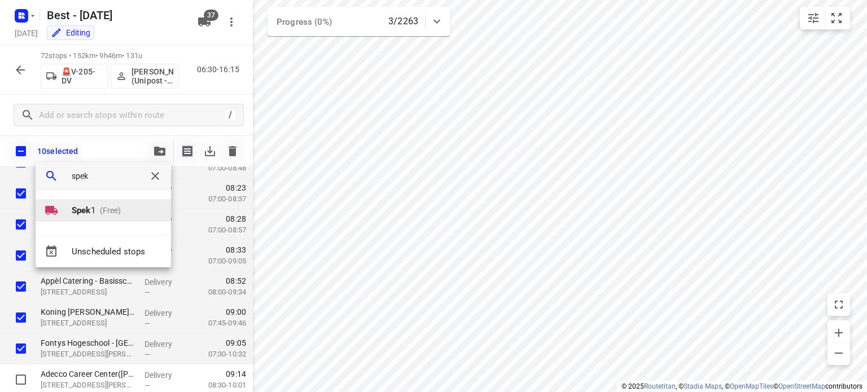
type input "spek"
click at [90, 208] on b "Spek" at bounding box center [81, 210] width 19 height 10
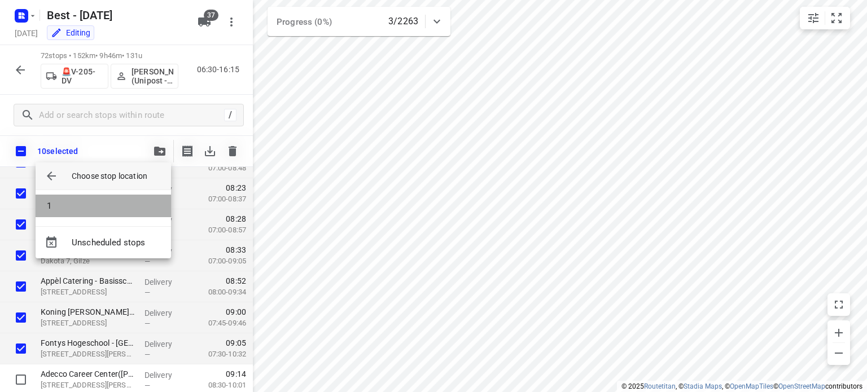
click at [95, 203] on li "1" at bounding box center [103, 206] width 135 height 23
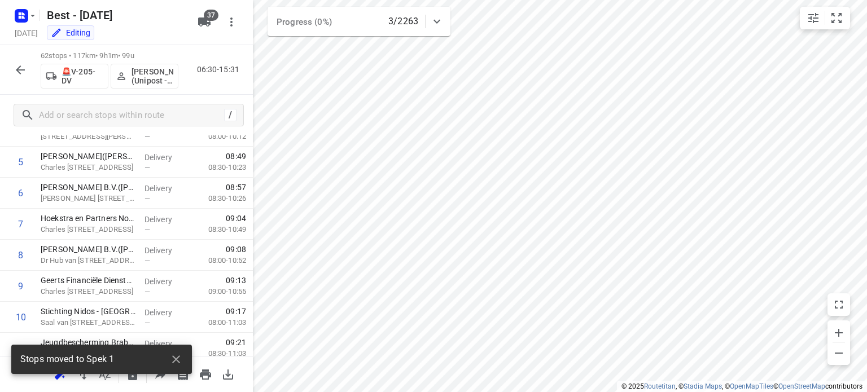
click at [19, 68] on icon "button" at bounding box center [21, 70] width 14 height 14
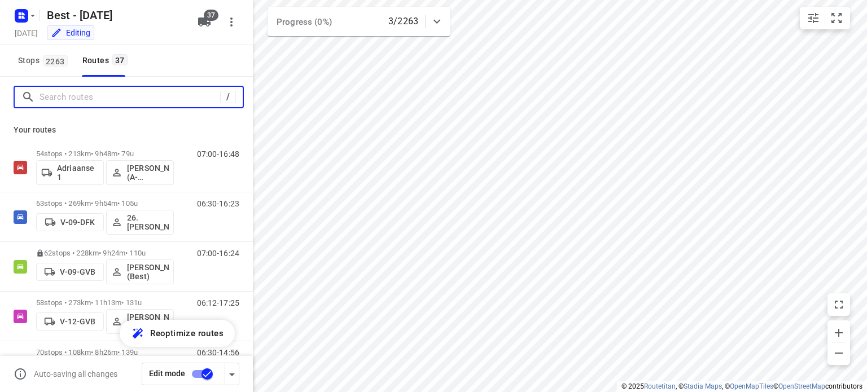
click at [62, 100] on input "Search routes" at bounding box center [130, 97] width 181 height 17
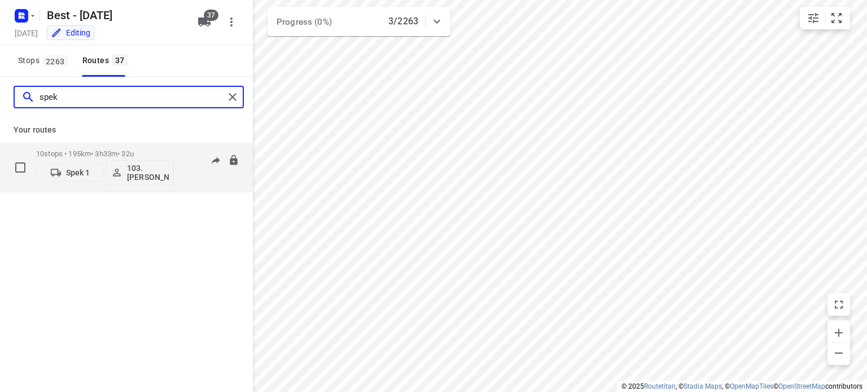
type input "spek"
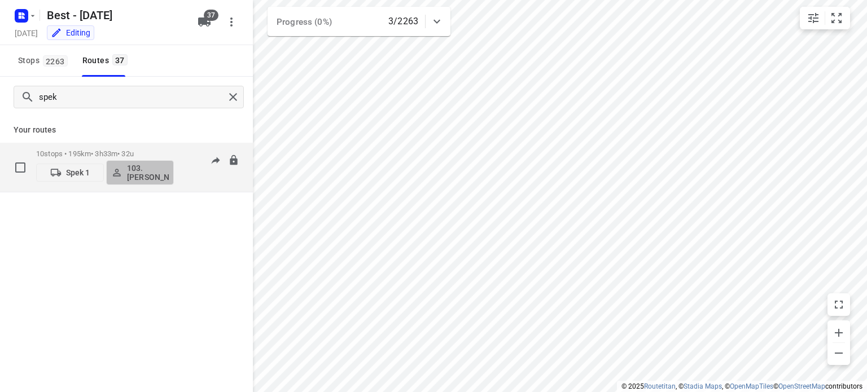
click at [140, 171] on p "103.Marijn Langhorst" at bounding box center [148, 173] width 42 height 18
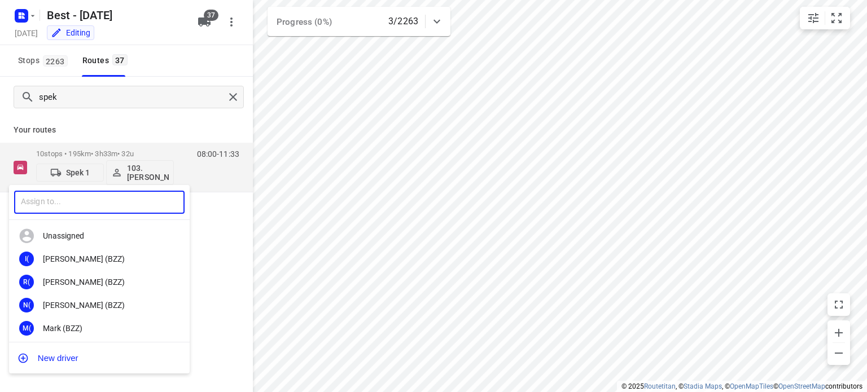
click at [88, 208] on input "text" at bounding box center [99, 202] width 170 height 23
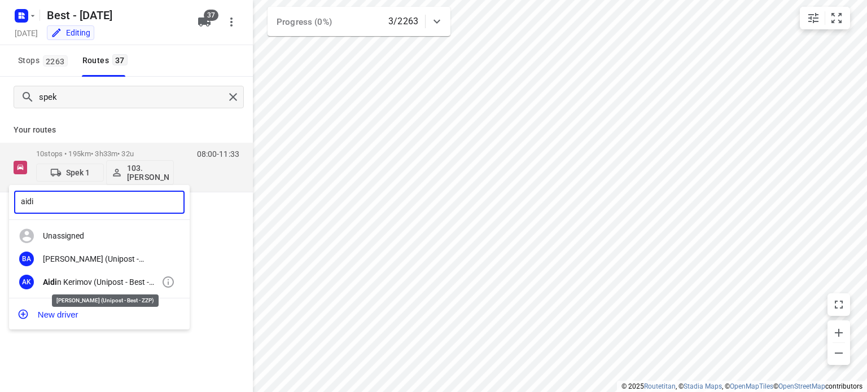
type input "aidi"
click at [75, 281] on div "Aidi n Kerimov (Unipost - Best - ZZP)" at bounding box center [102, 282] width 119 height 9
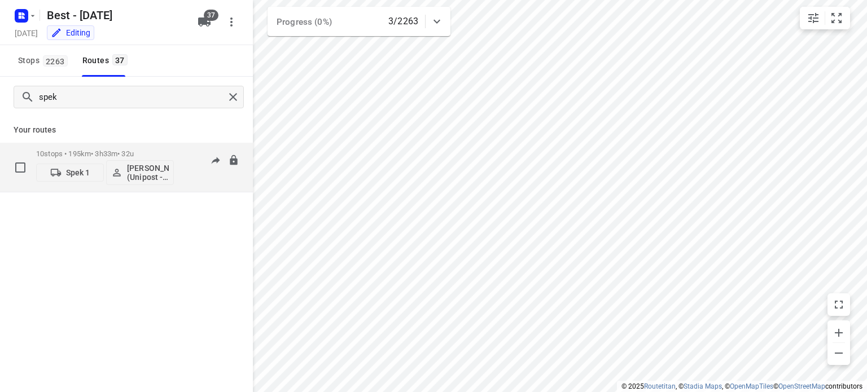
click at [153, 150] on p "10 stops • 195km • 3h33m • 32u" at bounding box center [105, 154] width 138 height 8
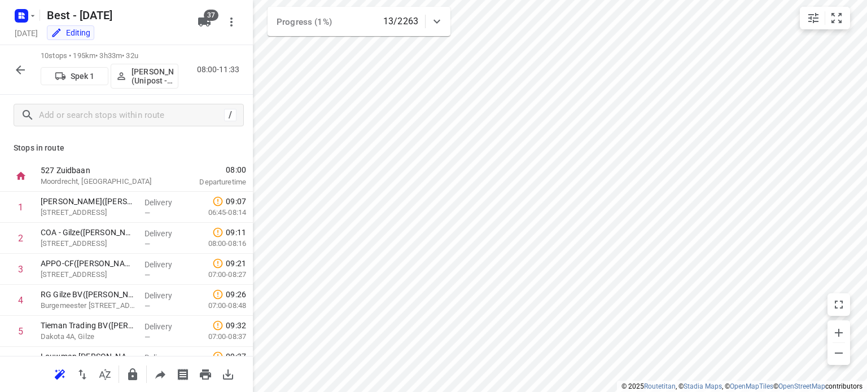
click at [27, 71] on icon "button" at bounding box center [21, 70] width 14 height 14
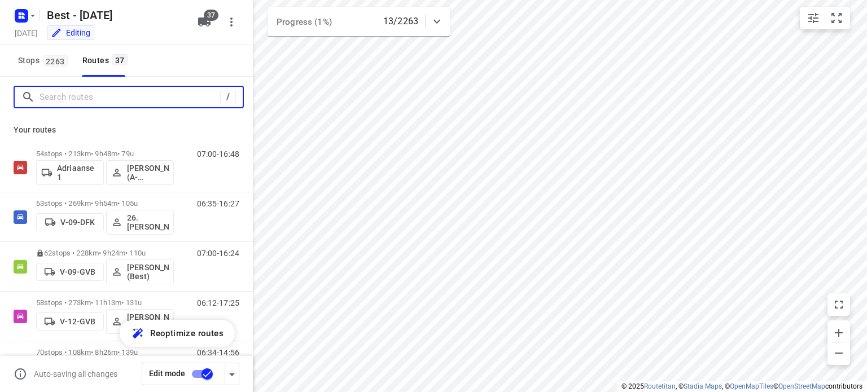
click at [95, 101] on input "Search routes" at bounding box center [130, 97] width 181 height 17
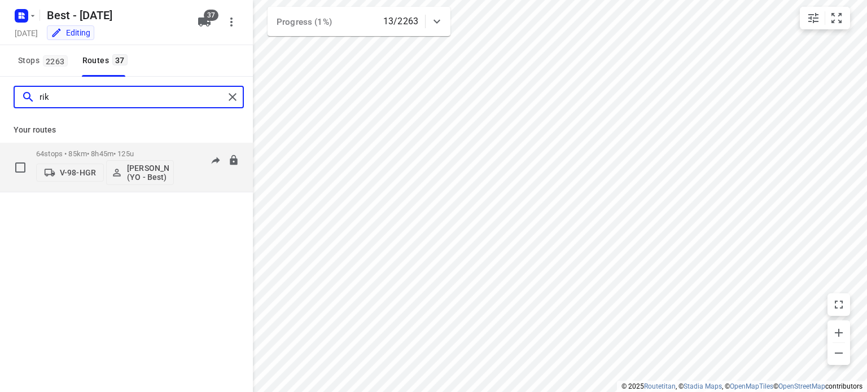
type input "rik"
click at [102, 152] on p "64 stops • 85km • 8h45m • 125u" at bounding box center [105, 154] width 138 height 8
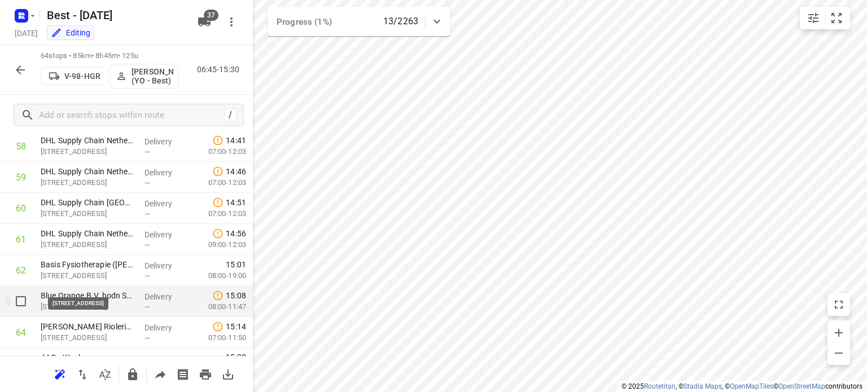
scroll to position [1853, 0]
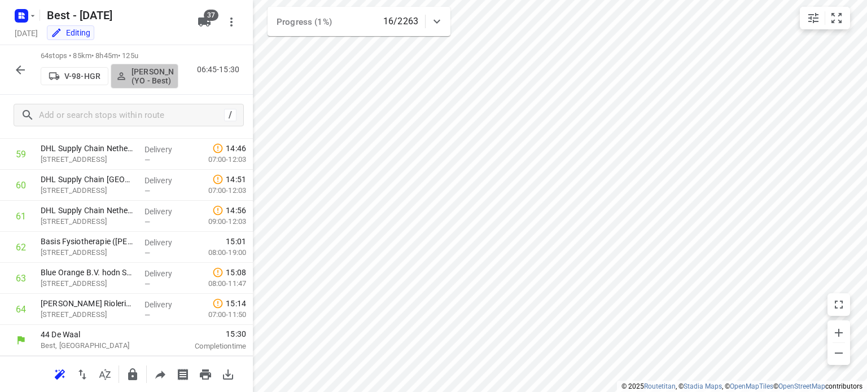
click at [151, 76] on p "Rik de Kok (YO - Best)" at bounding box center [152, 76] width 42 height 18
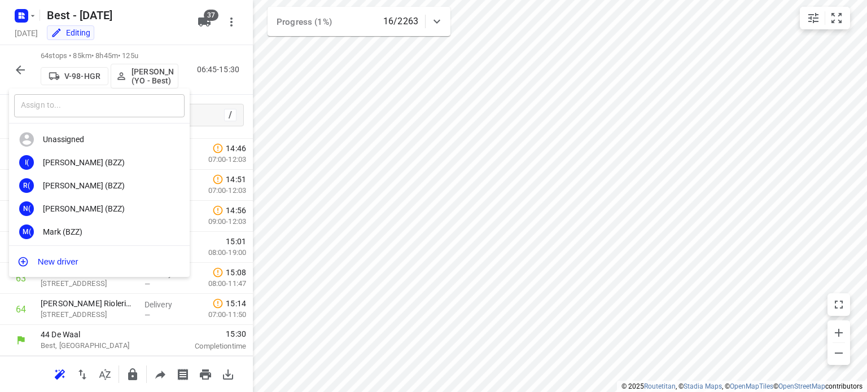
click at [45, 106] on input "text" at bounding box center [99, 105] width 170 height 23
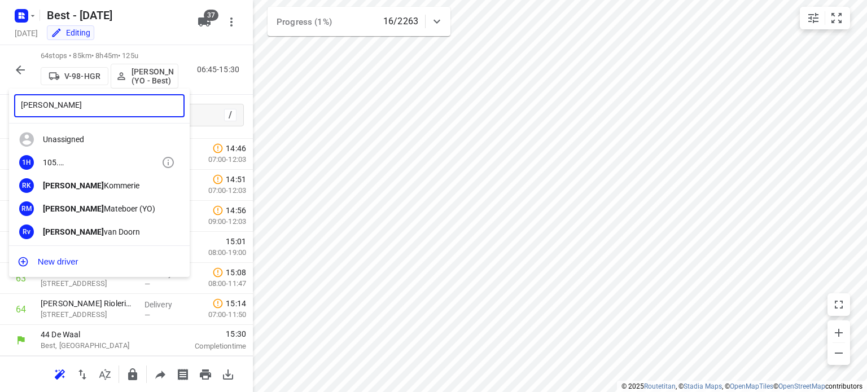
type input "ruben"
click at [65, 167] on b "Ruben" at bounding box center [73, 171] width 61 height 9
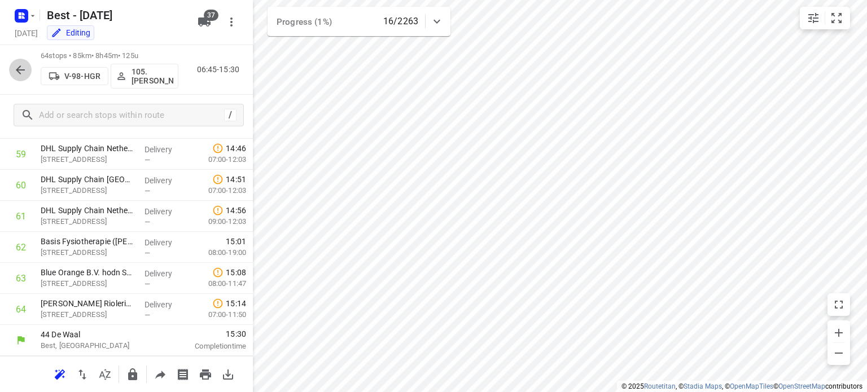
click at [18, 66] on icon "button" at bounding box center [21, 70] width 14 height 14
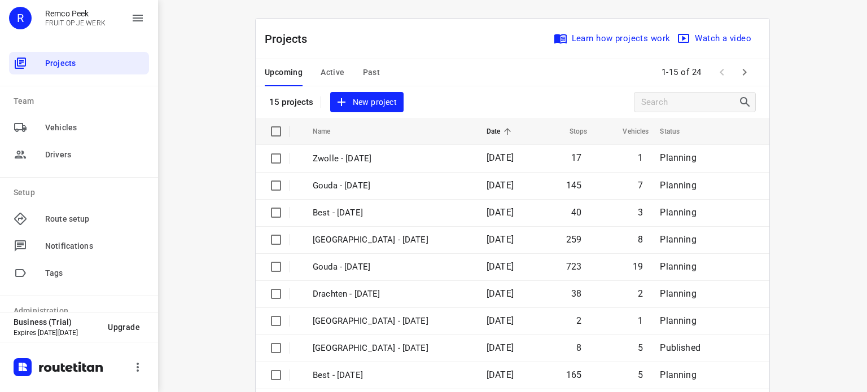
click at [330, 76] on span "Active" at bounding box center [333, 72] width 24 height 14
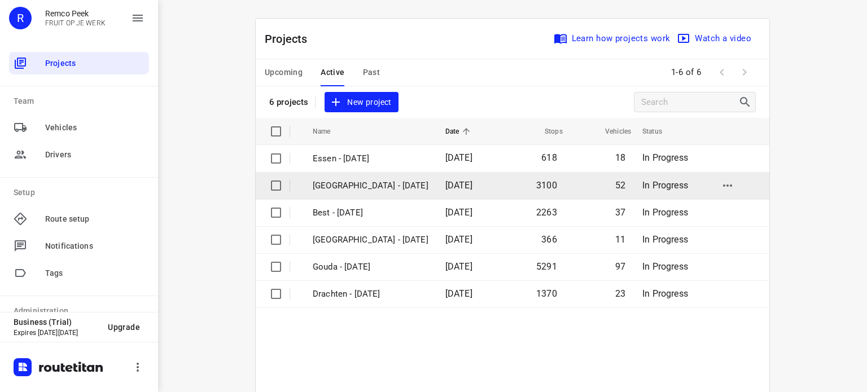
click at [337, 185] on p "[GEOGRAPHIC_DATA] - [DATE]" at bounding box center [371, 185] width 116 height 13
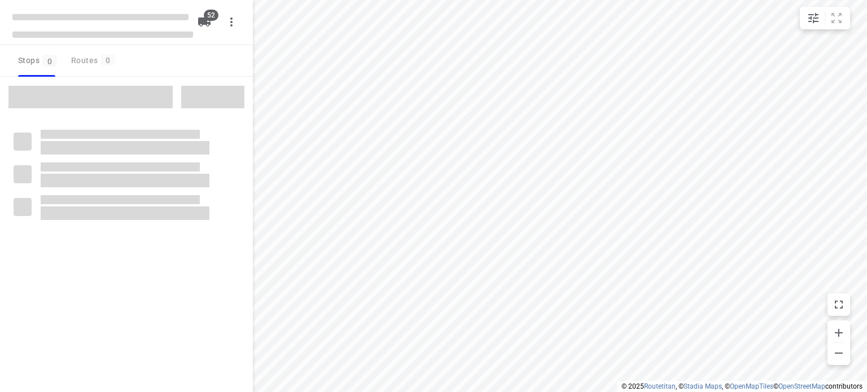
checkbox input "true"
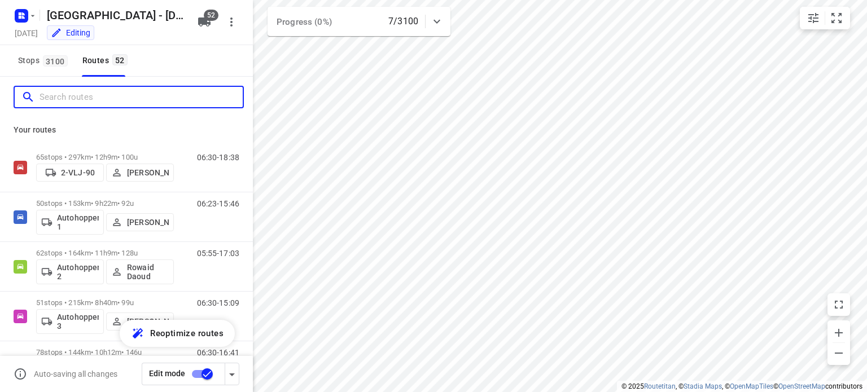
click at [138, 92] on input "Search routes" at bounding box center [141, 97] width 203 height 17
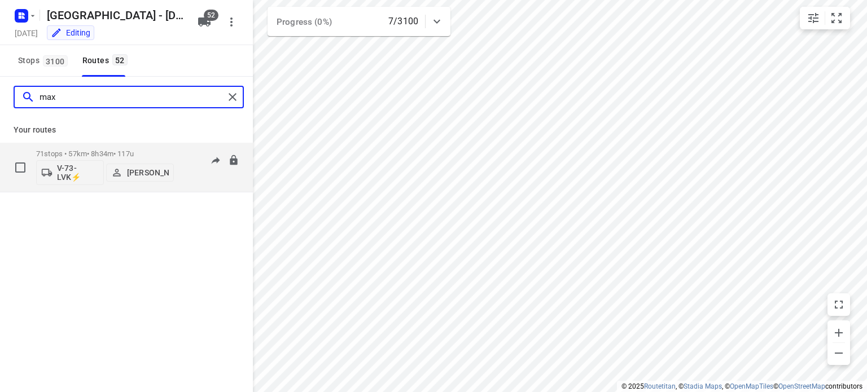
type input "max"
click at [140, 153] on p "71 stops • 57km • 8h34m • 117u" at bounding box center [105, 154] width 138 height 8
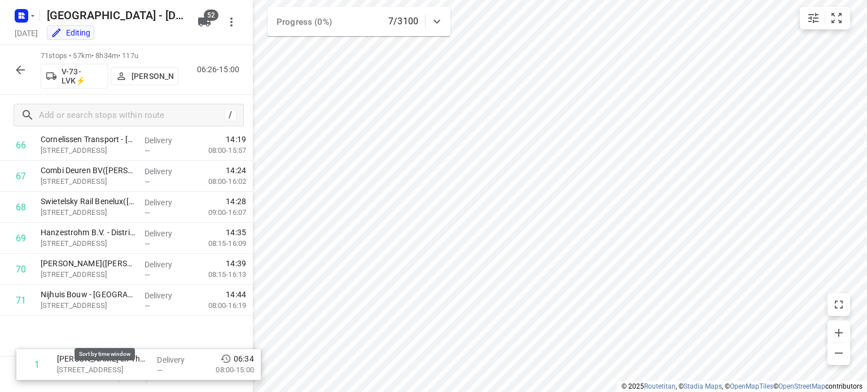
scroll to position [2070, 0]
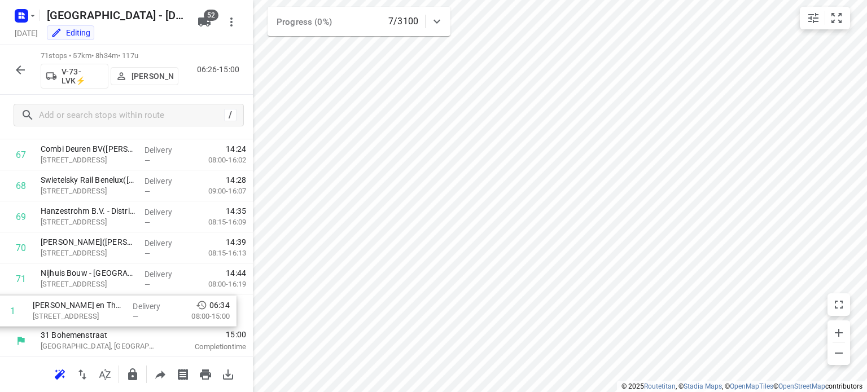
drag, startPoint x: 85, startPoint y: 209, endPoint x: 84, endPoint y: 310, distance: 101.0
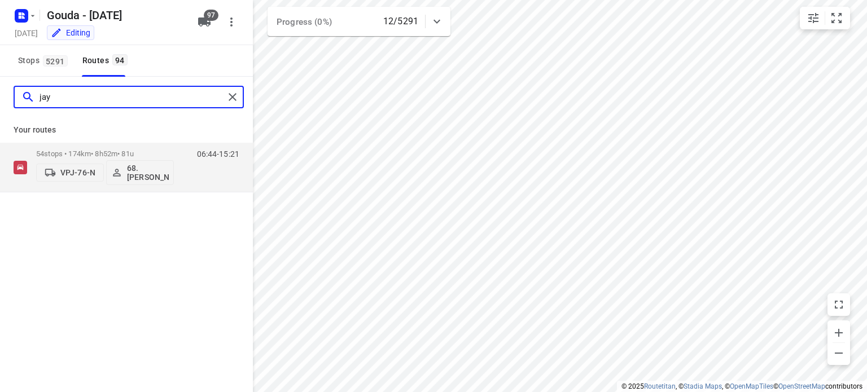
click at [124, 91] on input "jay" at bounding box center [132, 97] width 185 height 17
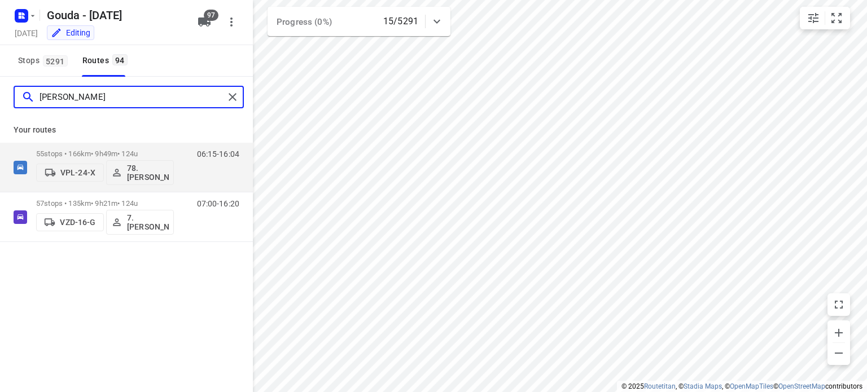
click at [74, 99] on input "jess" at bounding box center [132, 97] width 185 height 17
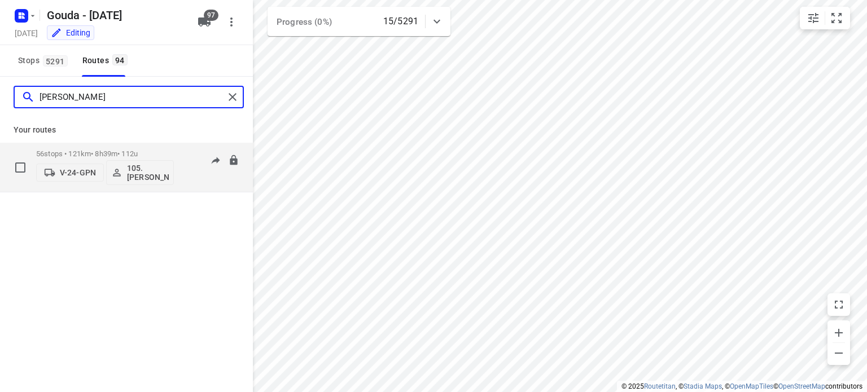
type input "[PERSON_NAME]"
click at [135, 174] on p "105.[PERSON_NAME]" at bounding box center [148, 173] width 42 height 18
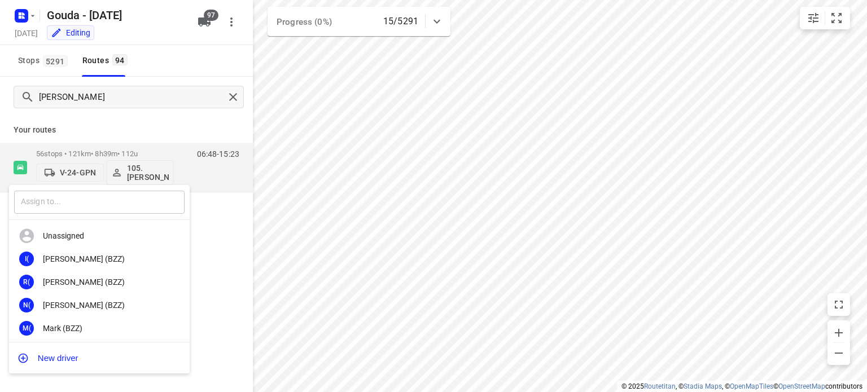
click at [69, 210] on input "text" at bounding box center [99, 202] width 170 height 23
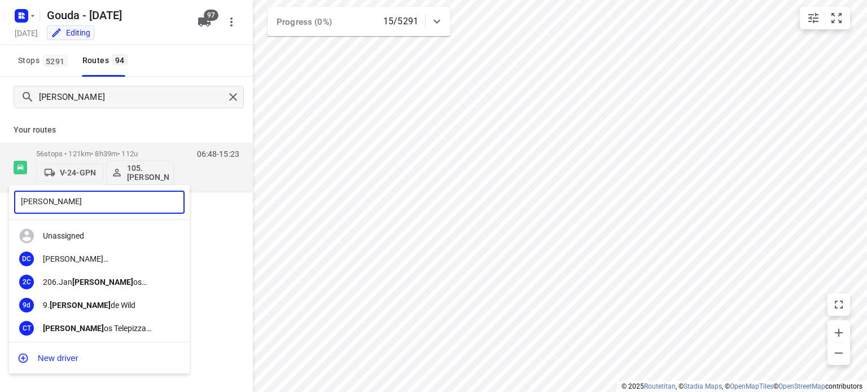
type input "carl"
click at [441, 202] on div at bounding box center [433, 196] width 867 height 392
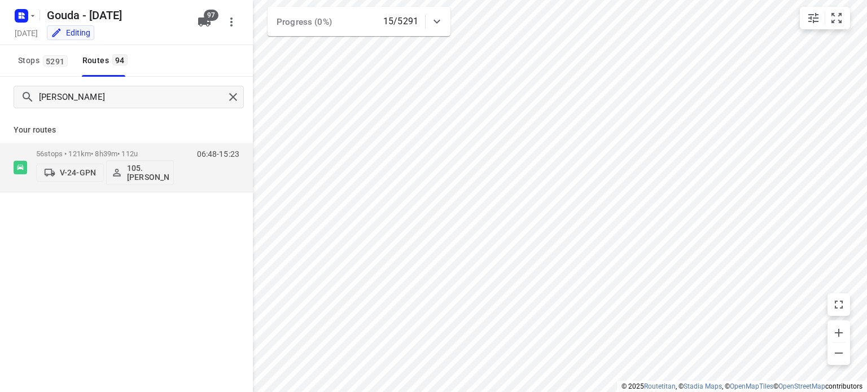
click at [429, 130] on div "carl ​ Unassigned DC David Carl ie 2C 206.Jan Carl os Mercera 9d 9. Carl de Wil…" at bounding box center [433, 196] width 867 height 392
click at [94, 152] on p "56 stops • 121km • 8h39m • 112u" at bounding box center [105, 154] width 138 height 8
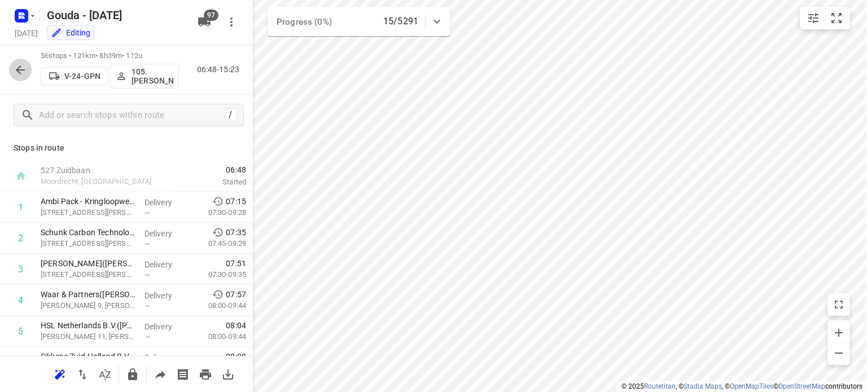
click at [22, 67] on icon "button" at bounding box center [21, 70] width 14 height 14
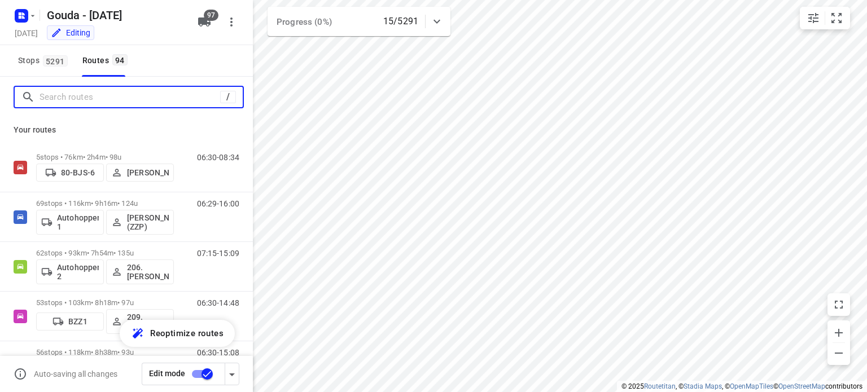
click at [86, 101] on input "Search routes" at bounding box center [130, 97] width 181 height 17
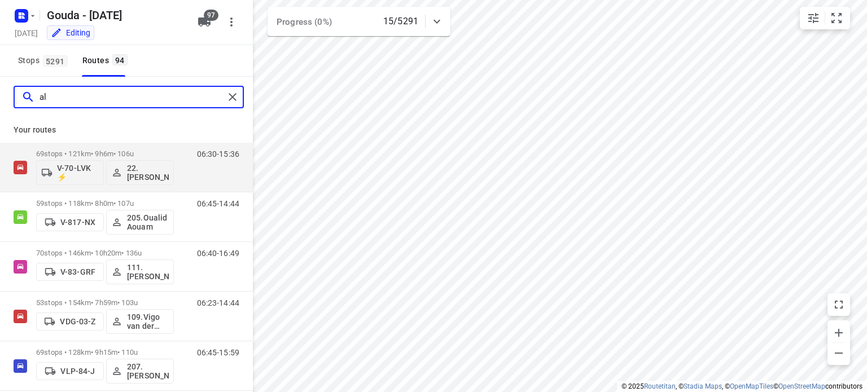
type input "a"
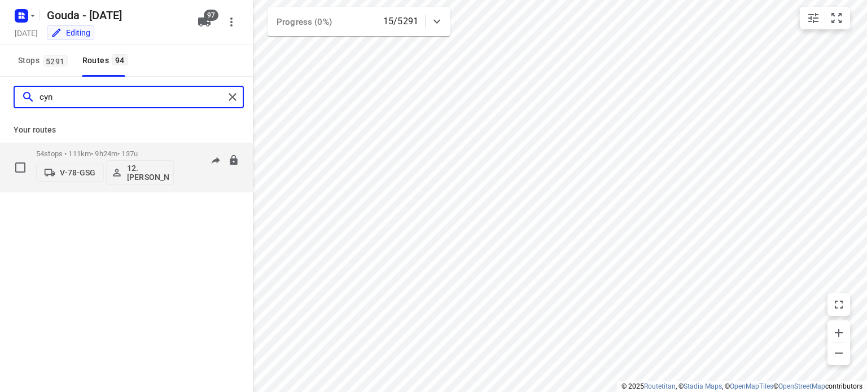
type input "cyn"
click at [126, 151] on p "54 stops • 111km • 9h24m • 137u" at bounding box center [105, 154] width 138 height 8
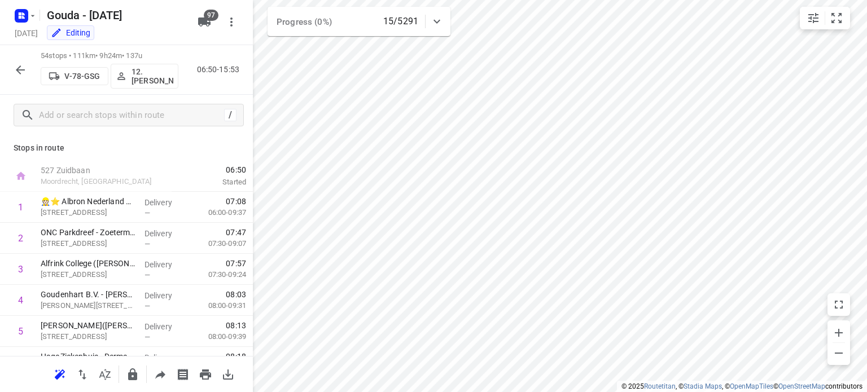
click at [17, 72] on icon "button" at bounding box center [21, 70] width 14 height 14
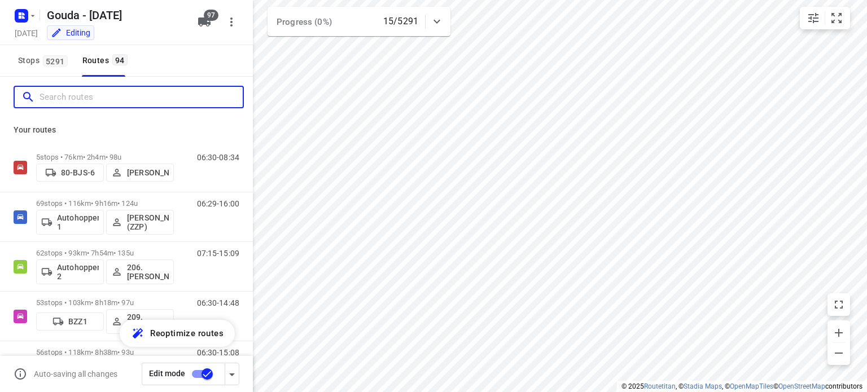
click at [64, 95] on input "Search routes" at bounding box center [141, 97] width 203 height 17
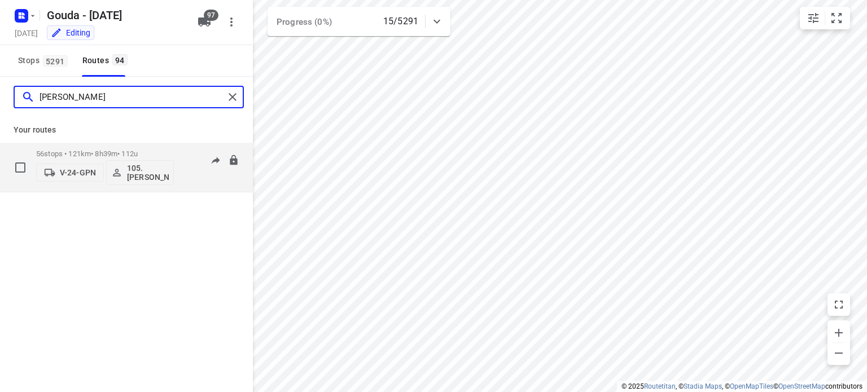
type input "ruben"
click at [134, 150] on p "56 stops • 121km • 8h39m • 112u" at bounding box center [105, 154] width 138 height 8
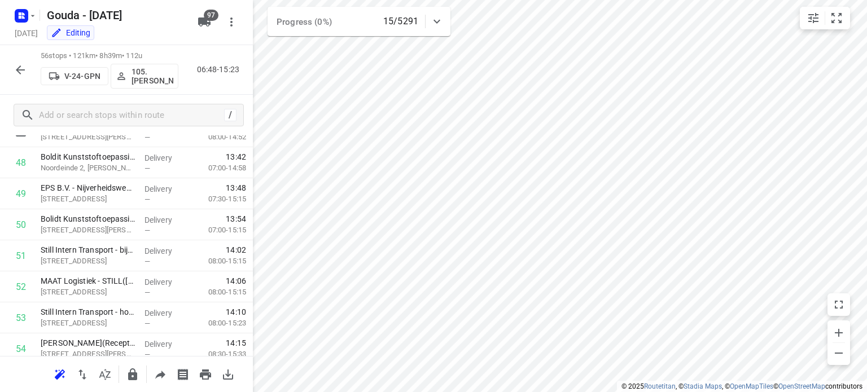
scroll to position [1379, 0]
click at [147, 69] on p "105.Ruben Hamminga" at bounding box center [152, 76] width 42 height 18
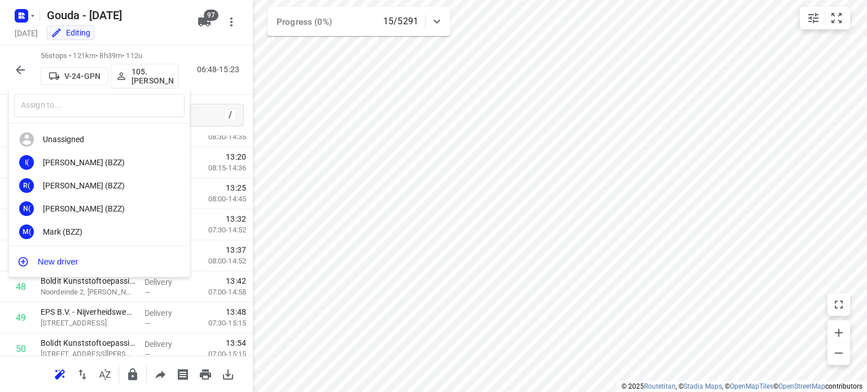
click at [18, 68] on div at bounding box center [433, 196] width 867 height 392
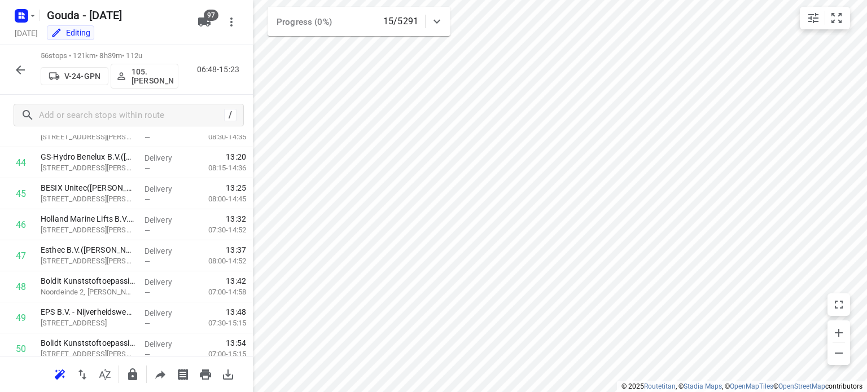
click at [18, 68] on icon "button" at bounding box center [20, 69] width 9 height 9
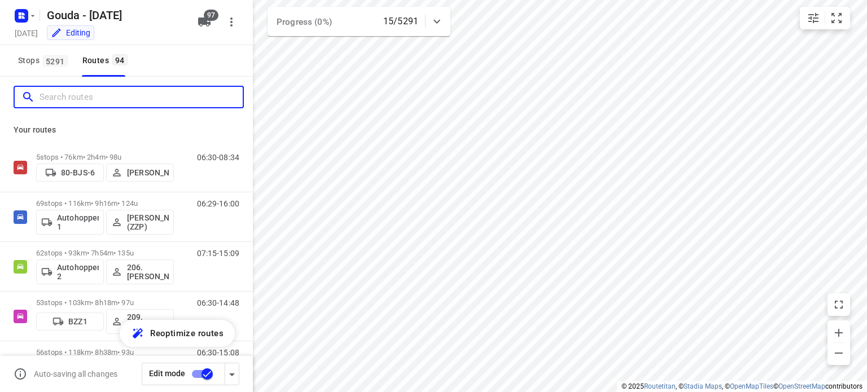
click at [118, 93] on input "Search routes" at bounding box center [141, 97] width 203 height 17
click at [115, 98] on input "Search routes" at bounding box center [141, 97] width 203 height 17
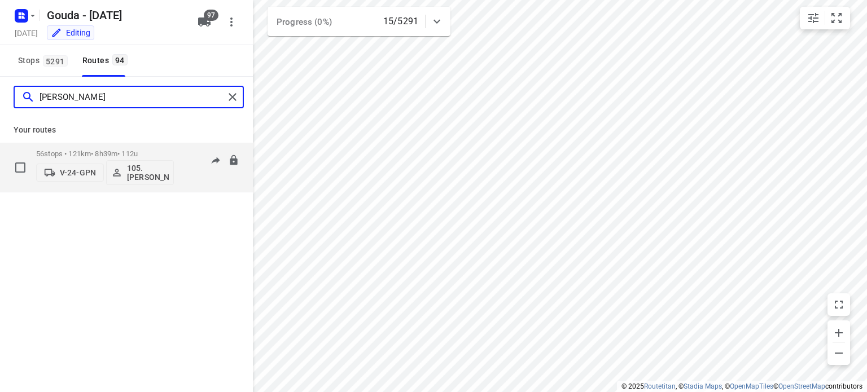
type input "ruben"
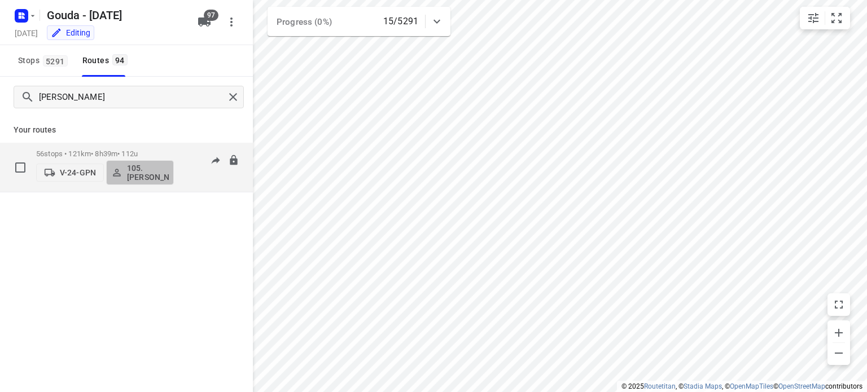
click at [146, 174] on p "105.Ruben Hamminga" at bounding box center [148, 173] width 42 height 18
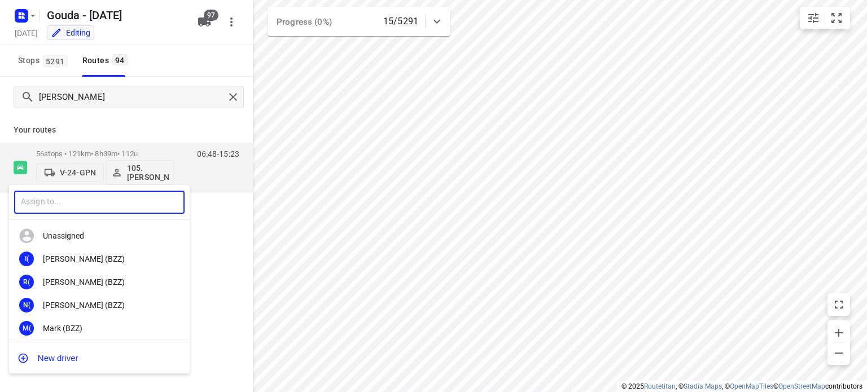
click at [107, 198] on input "text" at bounding box center [99, 202] width 170 height 23
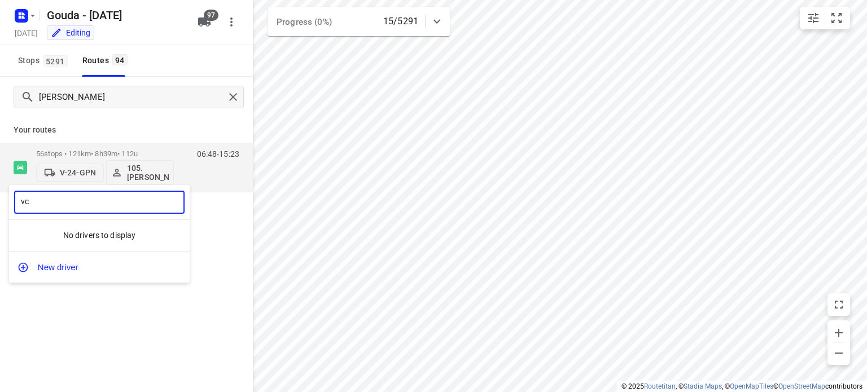
type input "v"
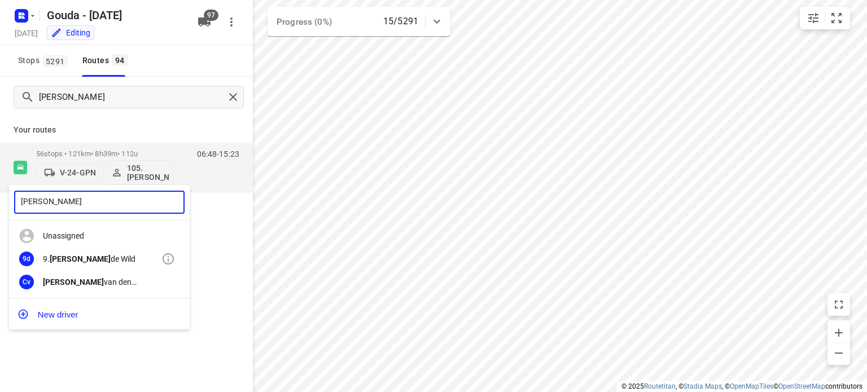
type input "carl"
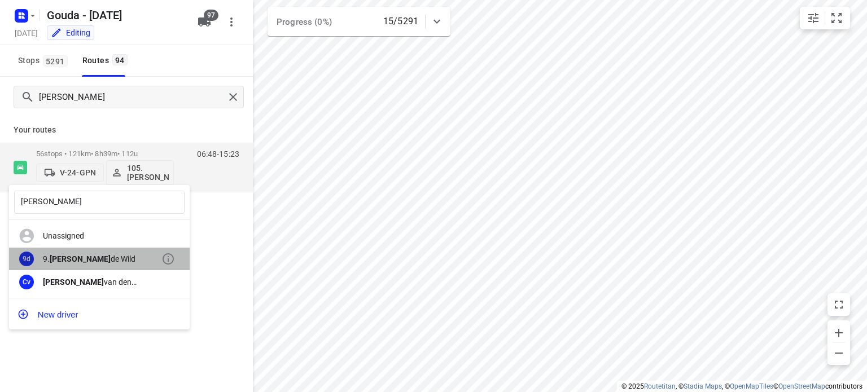
click at [80, 258] on div "9. Carl de Wild" at bounding box center [102, 258] width 119 height 9
